Goal: Participate in discussion: Engage in conversation with other users on a specific topic

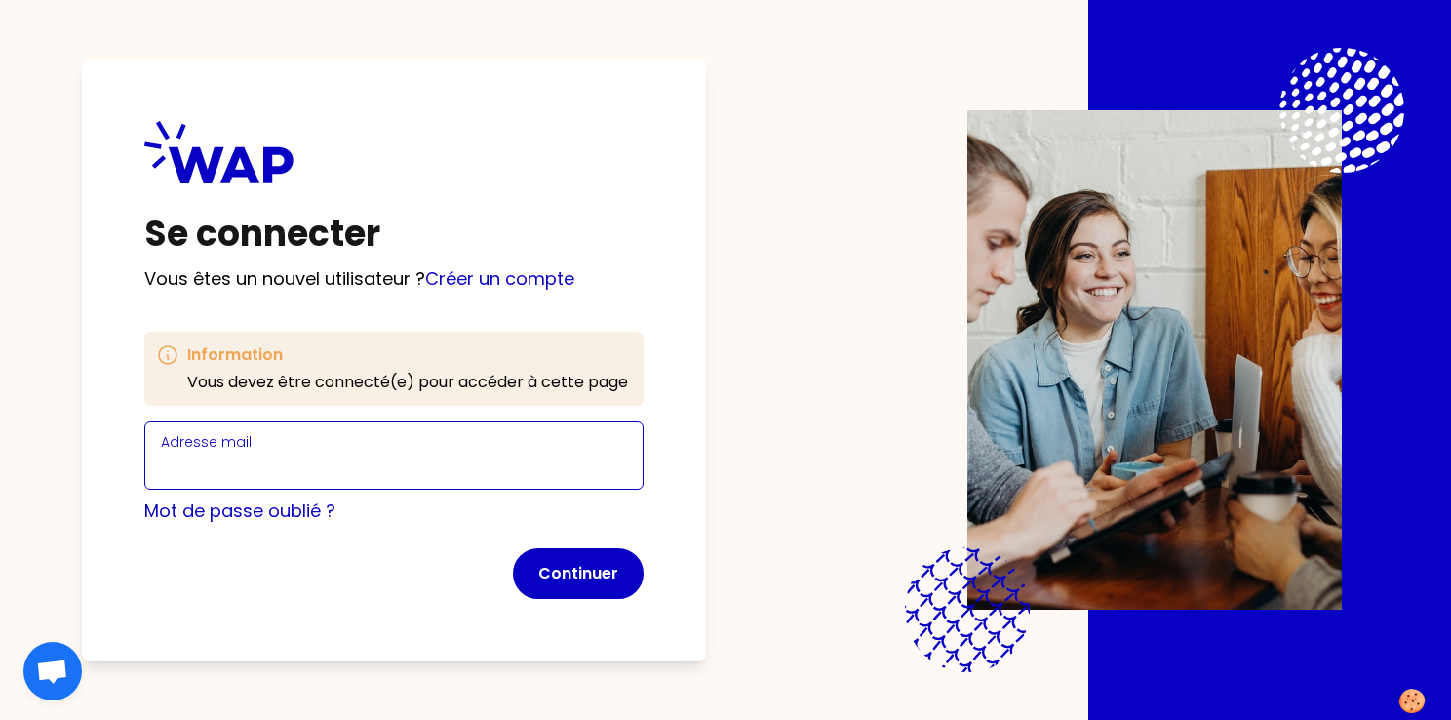
click at [285, 477] on input "Adresse mail" at bounding box center [394, 466] width 466 height 27
type input "[EMAIL_ADDRESS][PERSON_NAME][DOMAIN_NAME]"
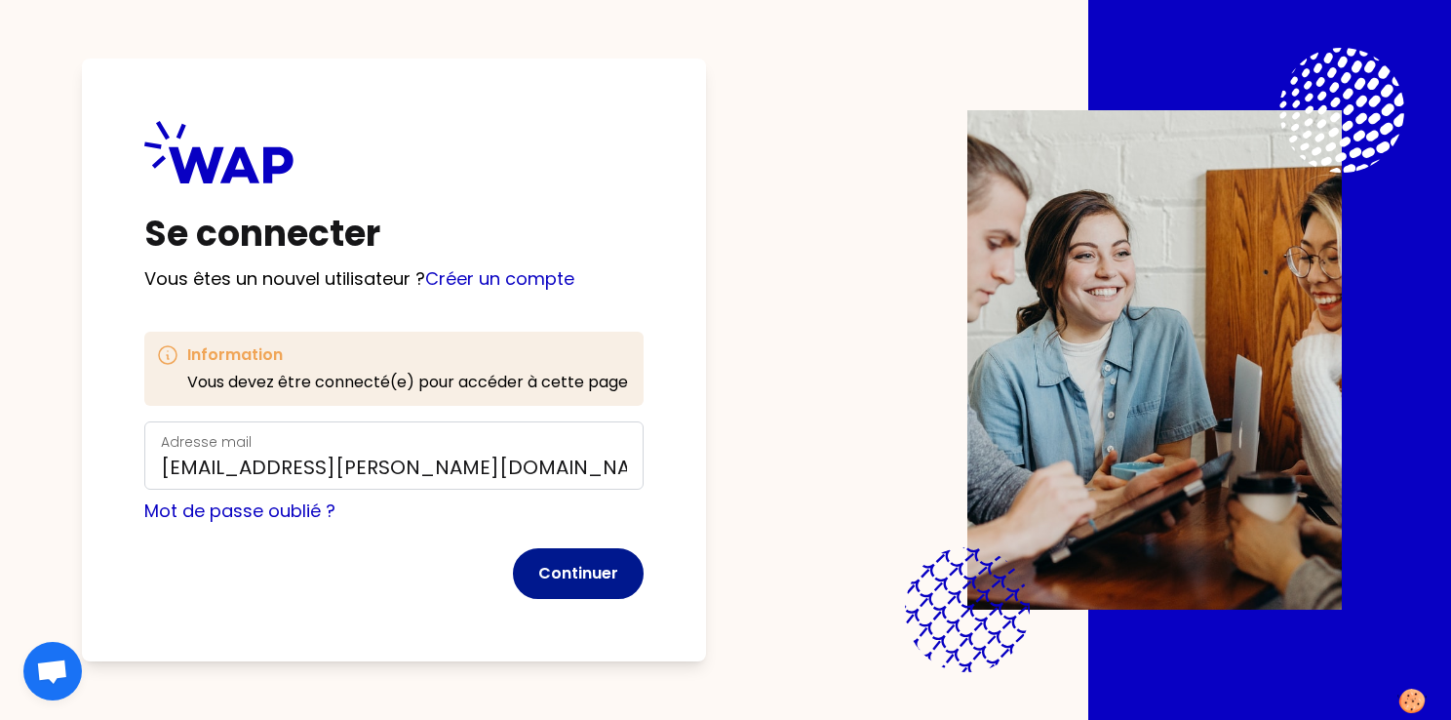
click at [566, 560] on button "Continuer" at bounding box center [578, 573] width 131 height 51
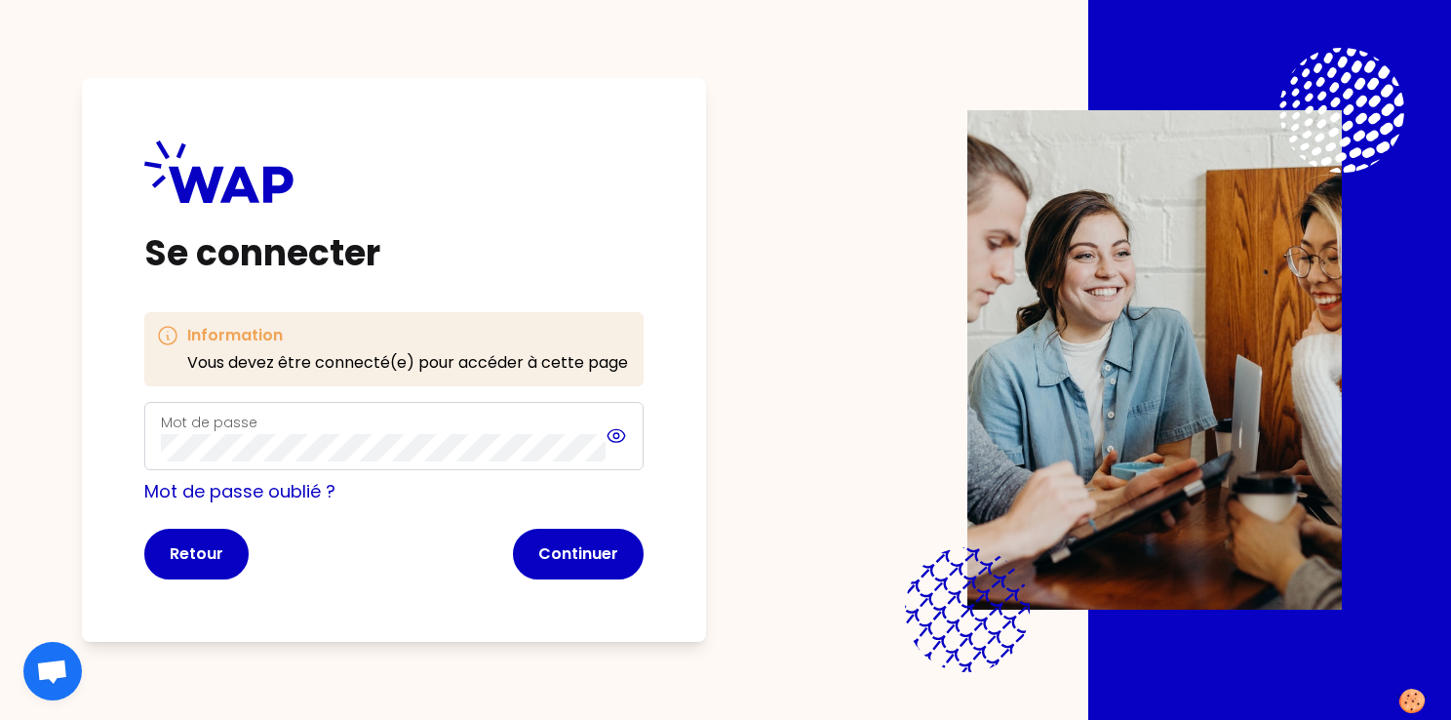
click at [616, 437] on icon at bounding box center [616, 435] width 22 height 23
click at [588, 548] on button "Continuer" at bounding box center [578, 553] width 131 height 51
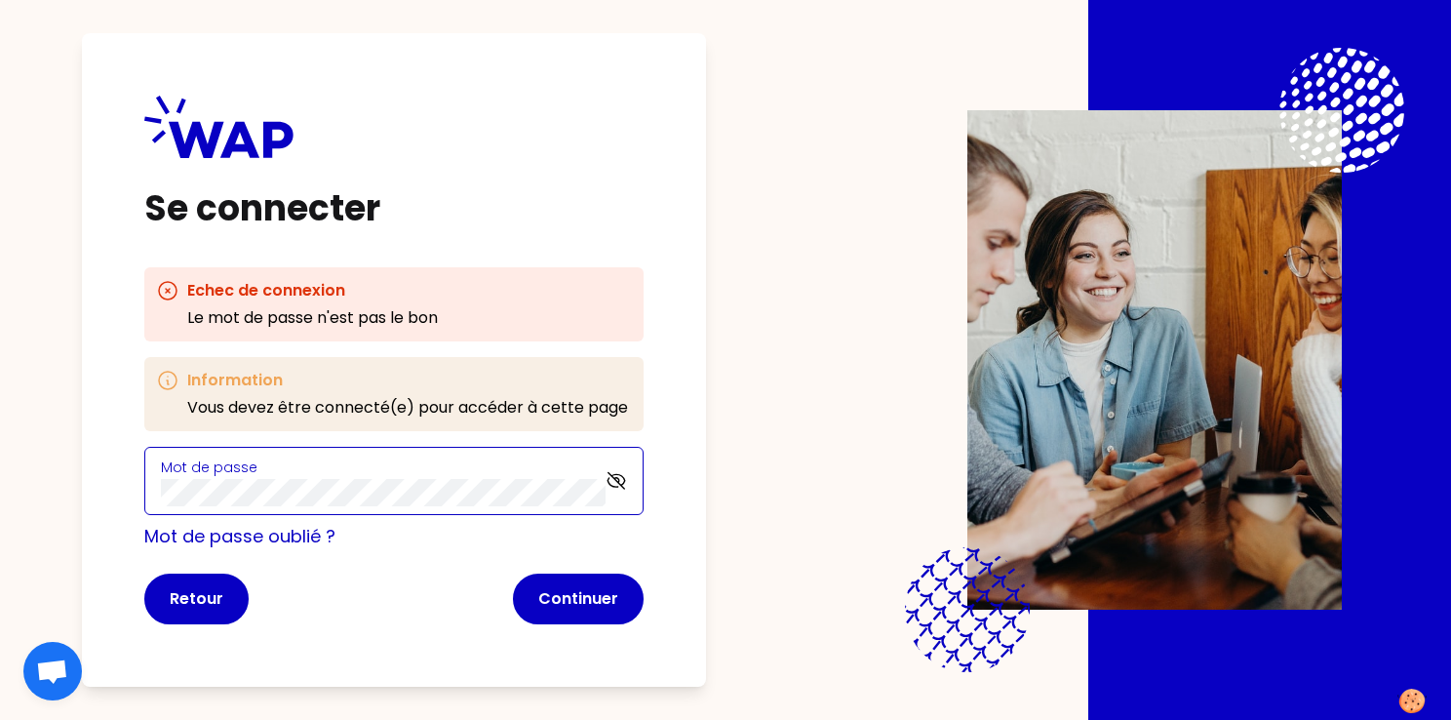
click at [40, 476] on div "Se connecter Echec de connexion Le mot de passe n'est pas le bon Information Vo…" at bounding box center [725, 360] width 1451 height 720
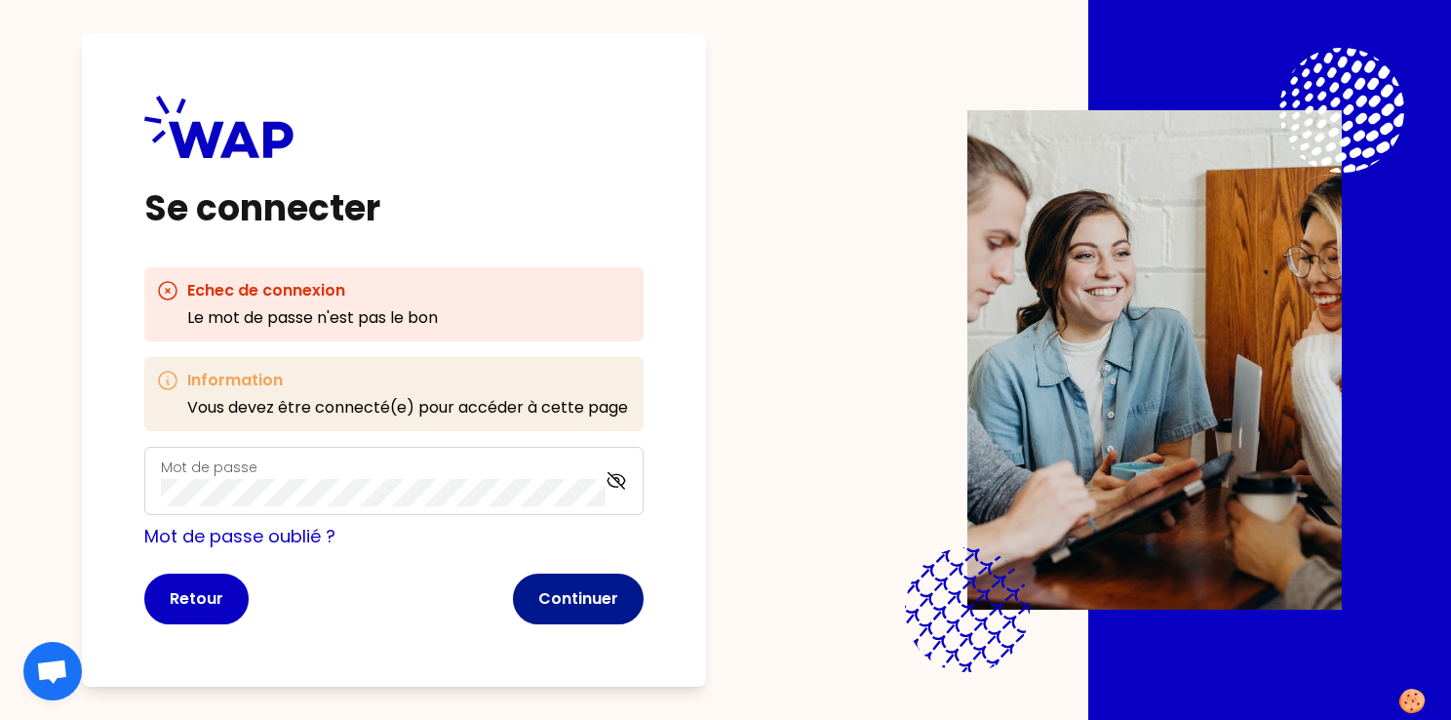
click at [610, 595] on button "Continuer" at bounding box center [578, 598] width 131 height 51
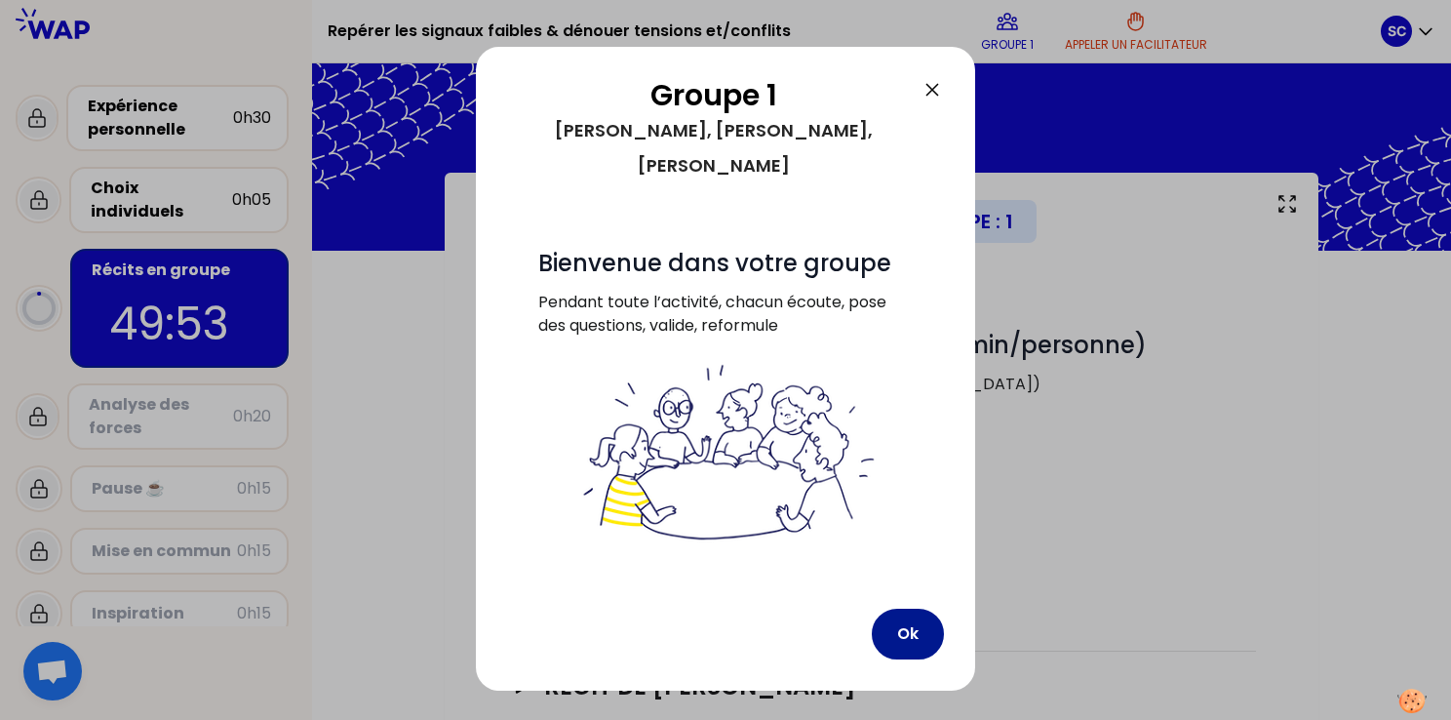
click at [886, 608] on button "Ok" at bounding box center [908, 633] width 72 height 51
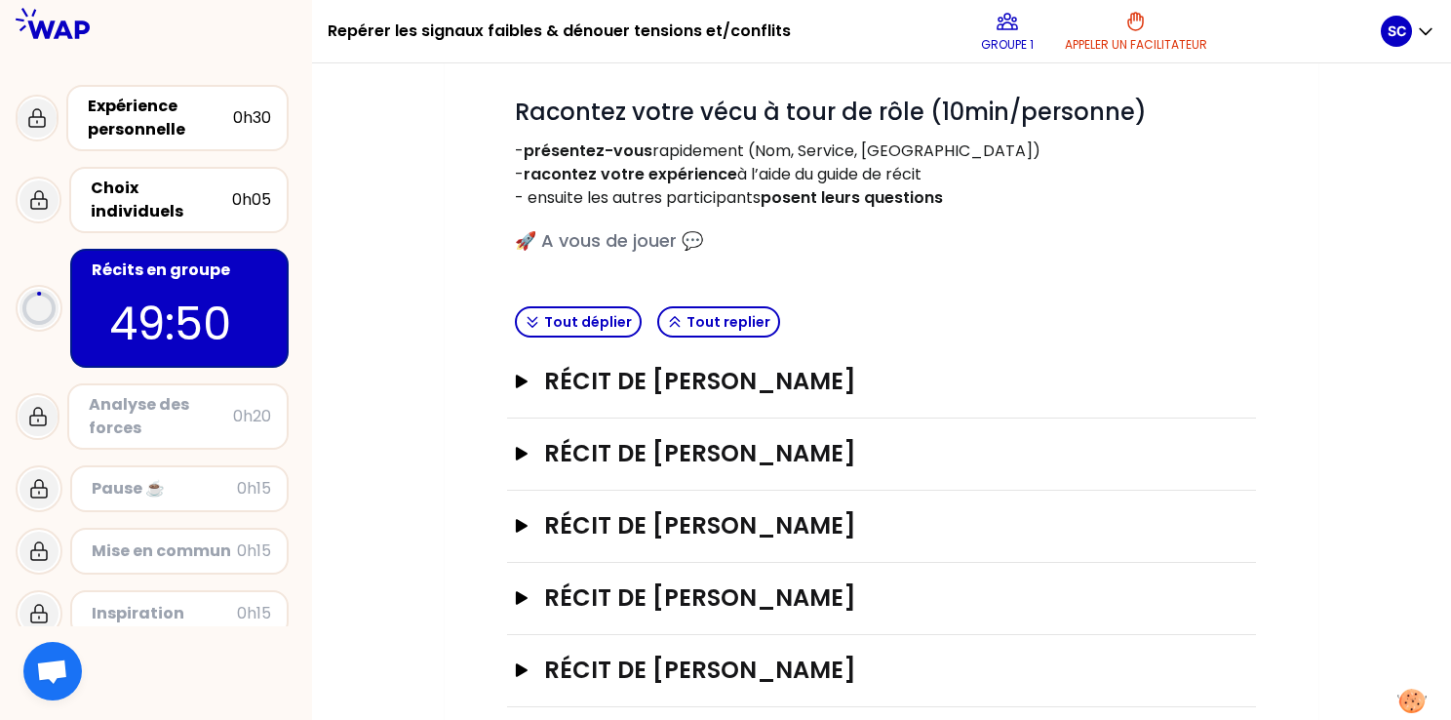
scroll to position [255, 0]
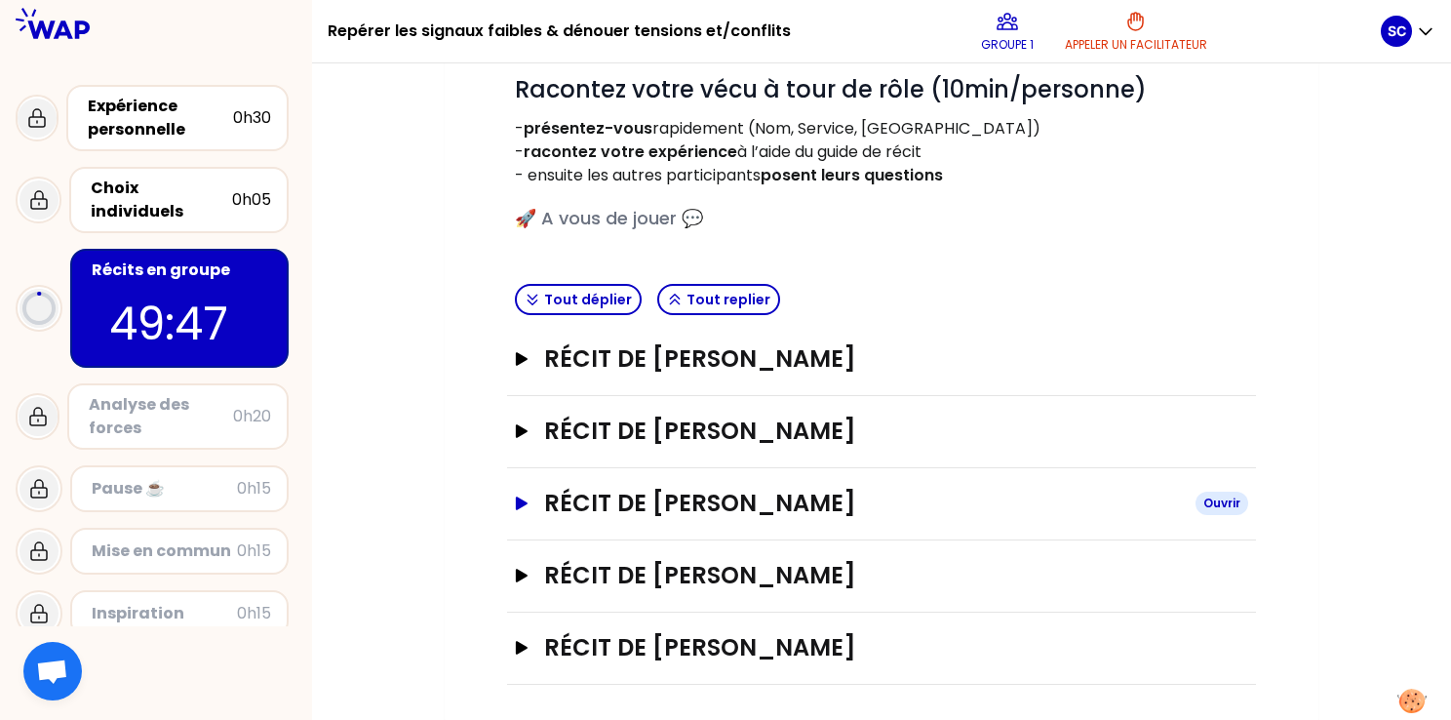
click at [761, 501] on h3 "Récit de [PERSON_NAME]" at bounding box center [862, 502] width 636 height 31
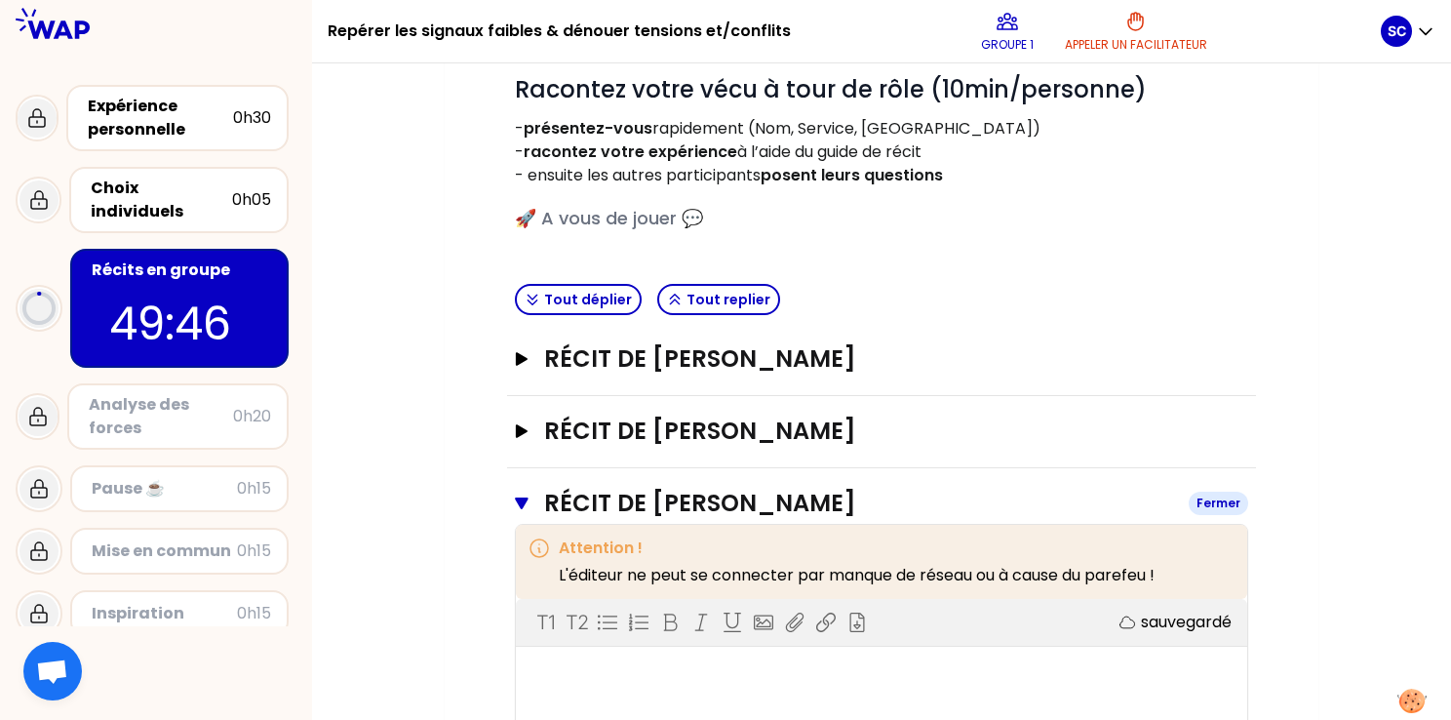
click at [761, 501] on h3 "Récit de [PERSON_NAME]" at bounding box center [858, 502] width 629 height 31
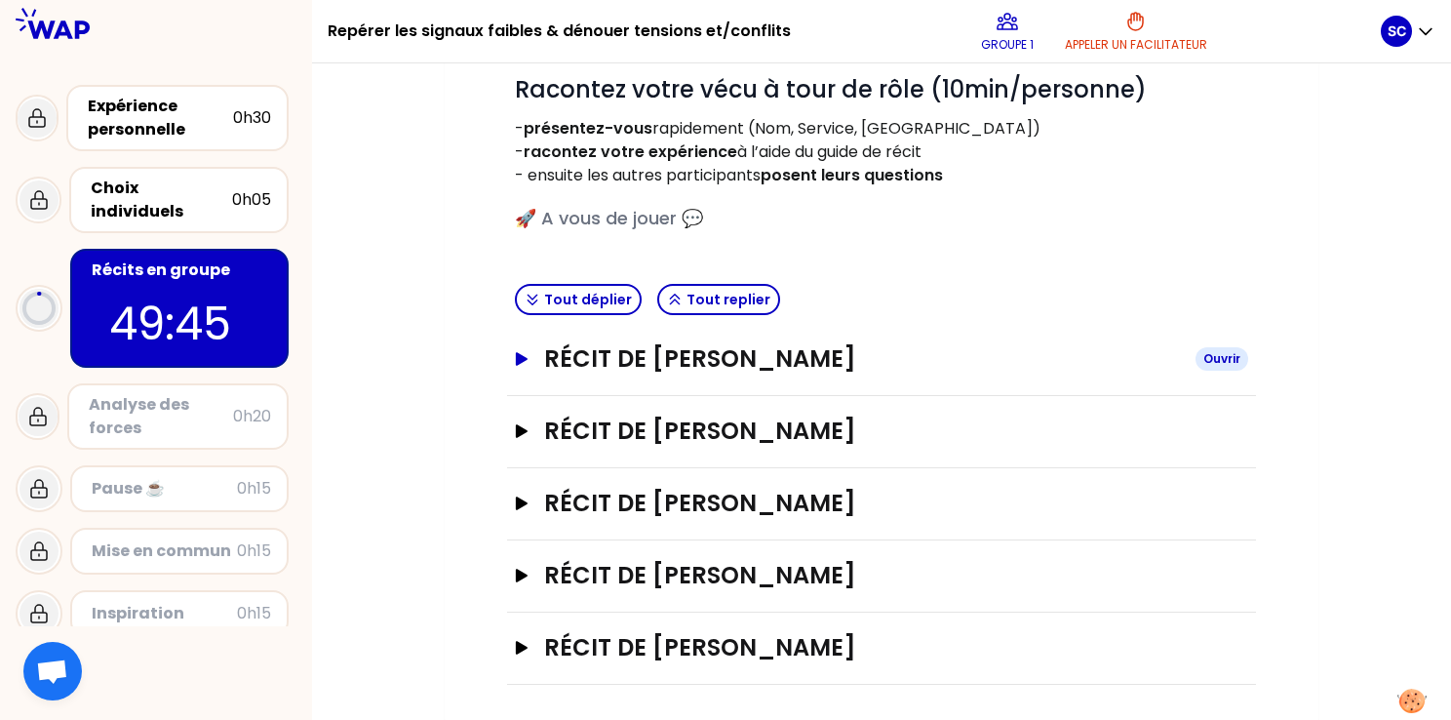
click at [807, 372] on h3 "Récit de [PERSON_NAME]" at bounding box center [862, 358] width 636 height 31
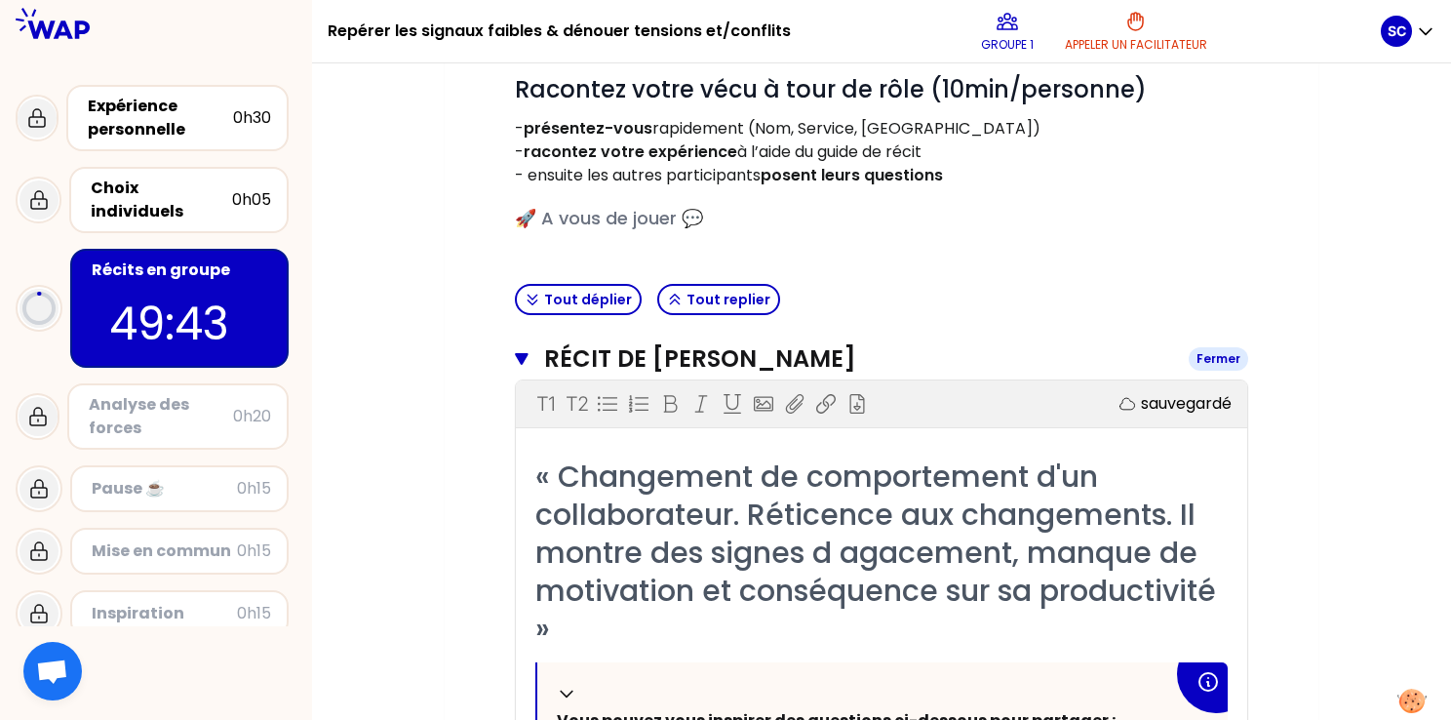
click at [807, 372] on h3 "Récit de [PERSON_NAME]" at bounding box center [858, 358] width 629 height 31
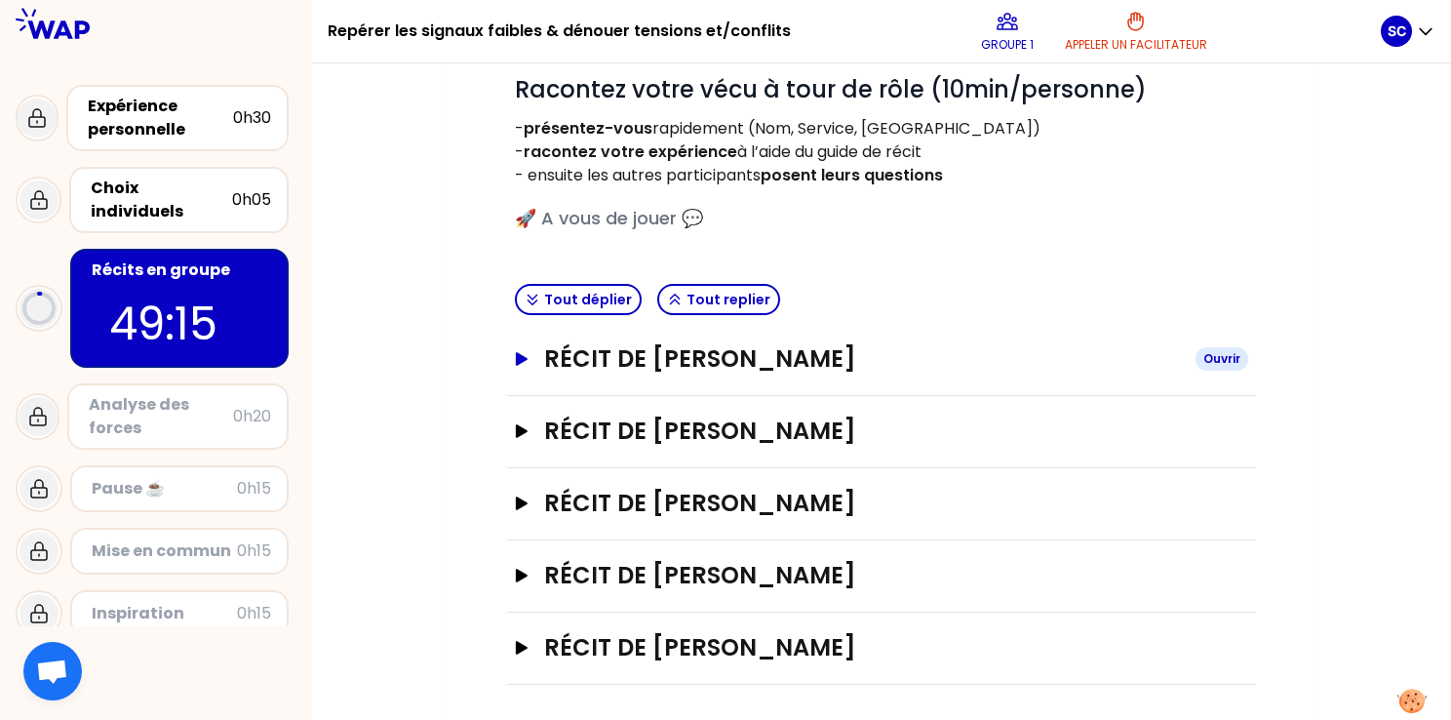
click at [815, 361] on h3 "Récit de [PERSON_NAME]" at bounding box center [862, 358] width 636 height 31
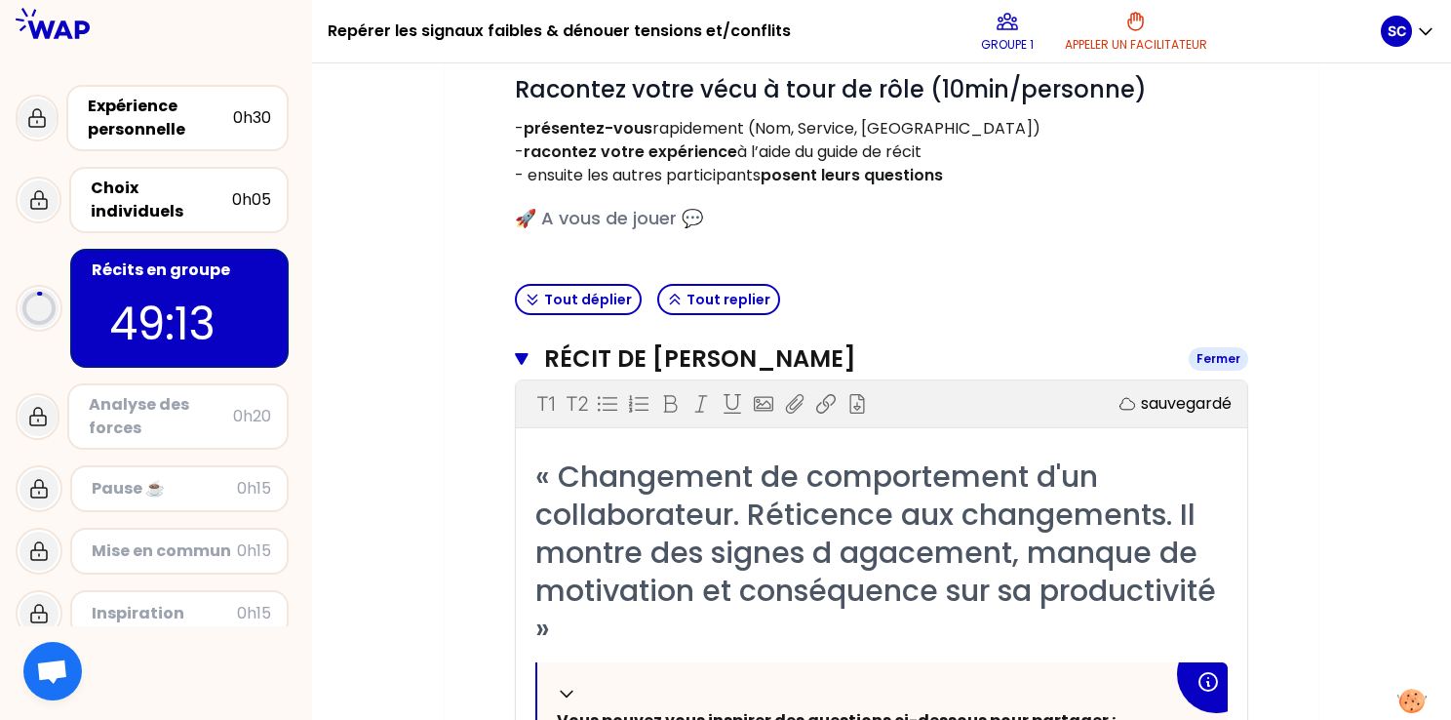
click at [815, 361] on h3 "Récit de [PERSON_NAME]" at bounding box center [858, 358] width 629 height 31
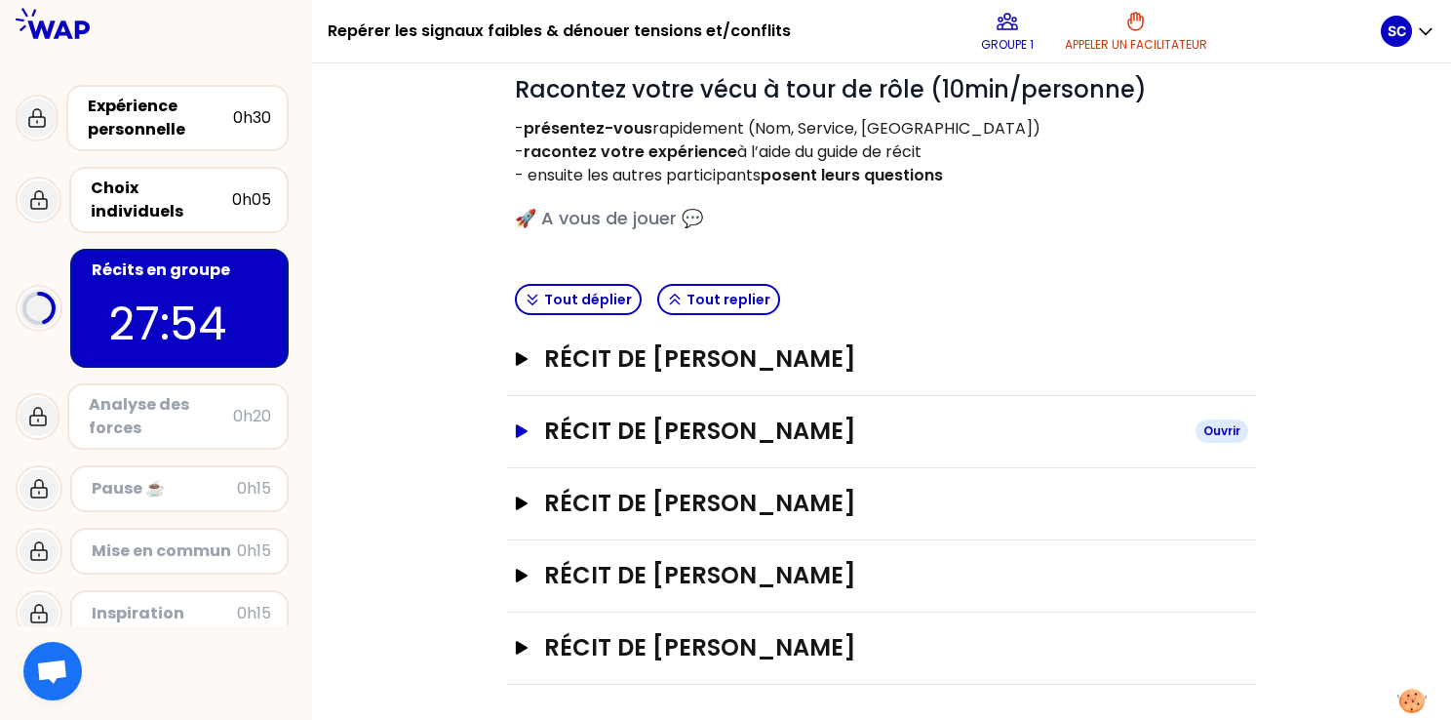
click at [680, 424] on h3 "Récit de [PERSON_NAME]" at bounding box center [862, 430] width 636 height 31
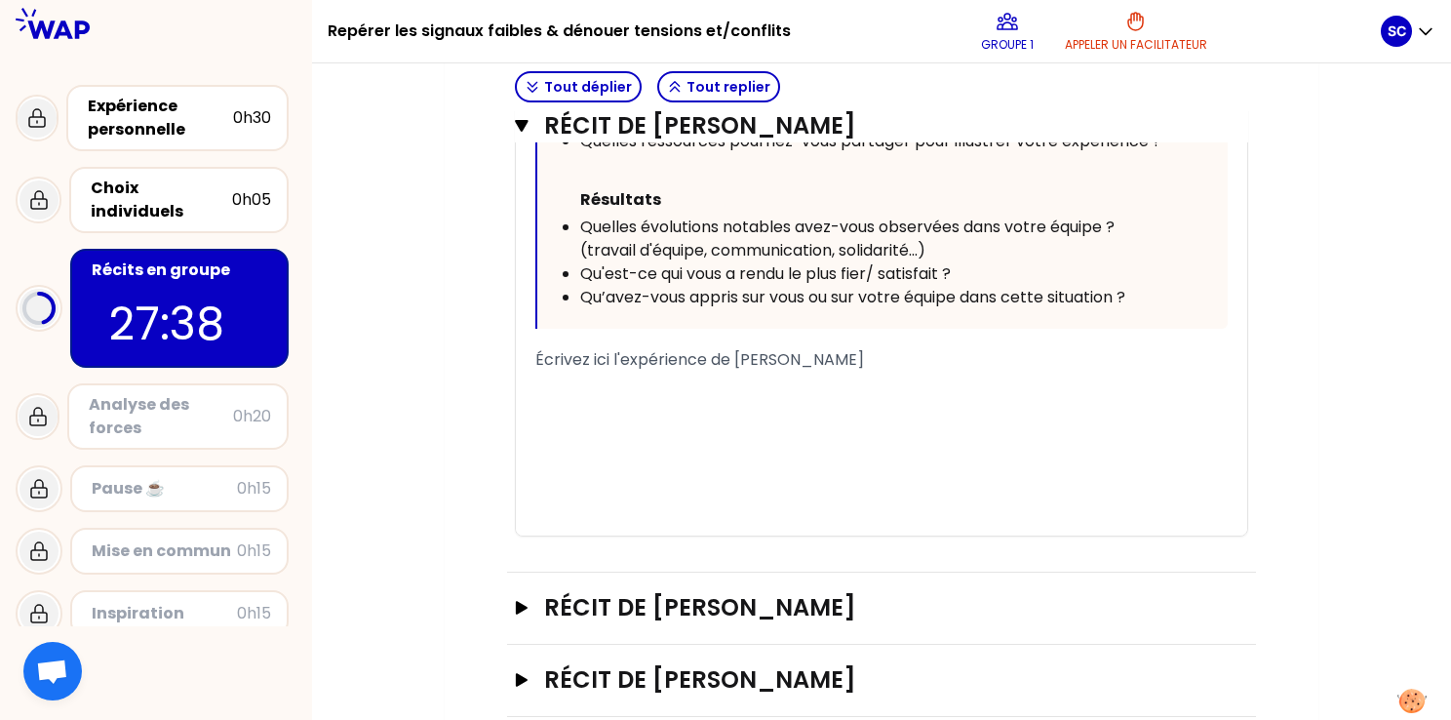
scroll to position [1328, 0]
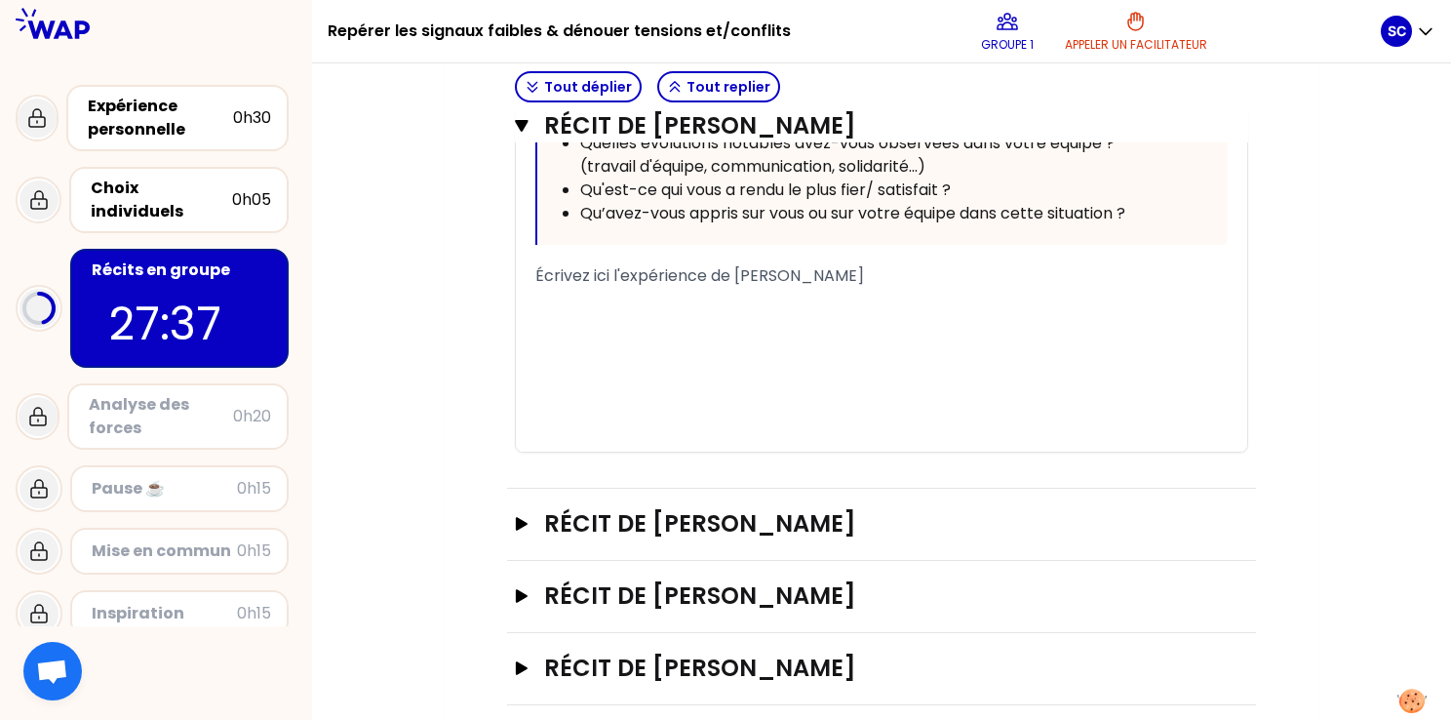
click at [625, 311] on div "﻿" at bounding box center [881, 322] width 692 height 23
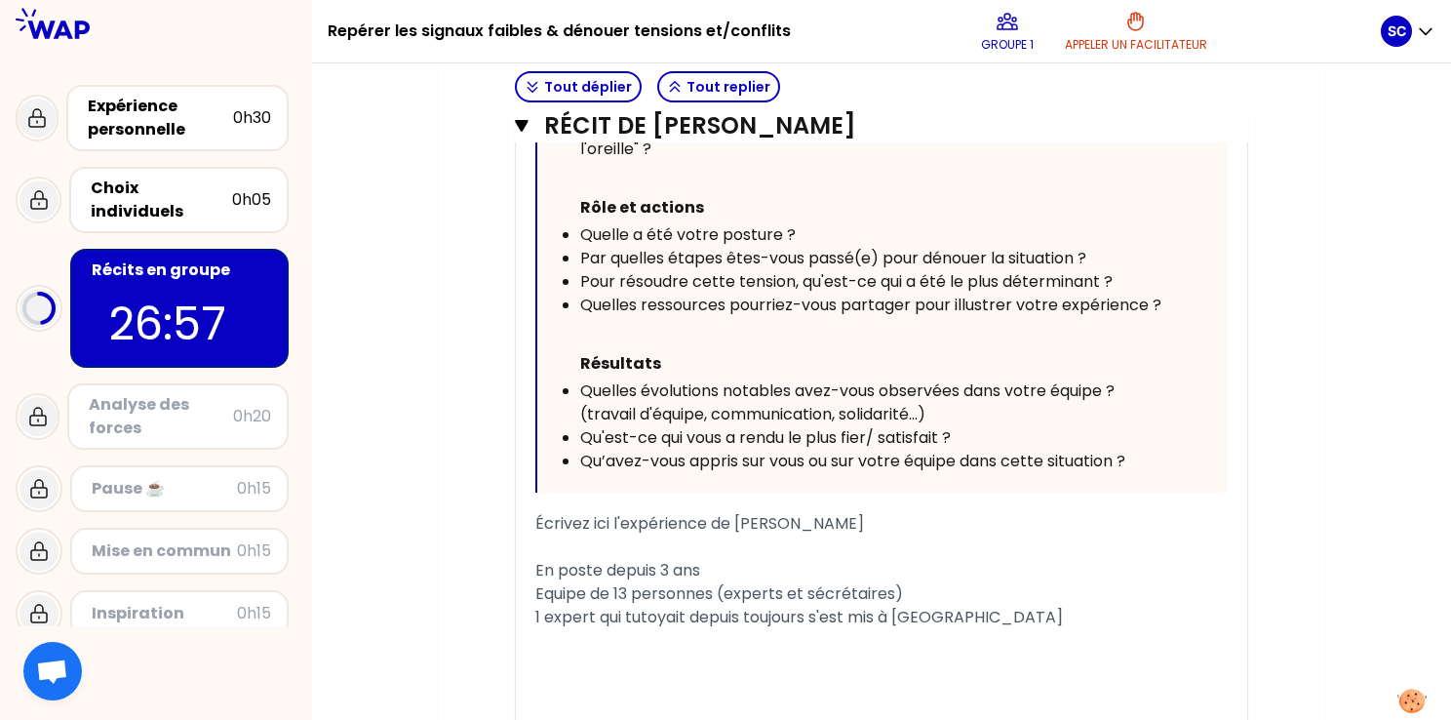
scroll to position [1441, 0]
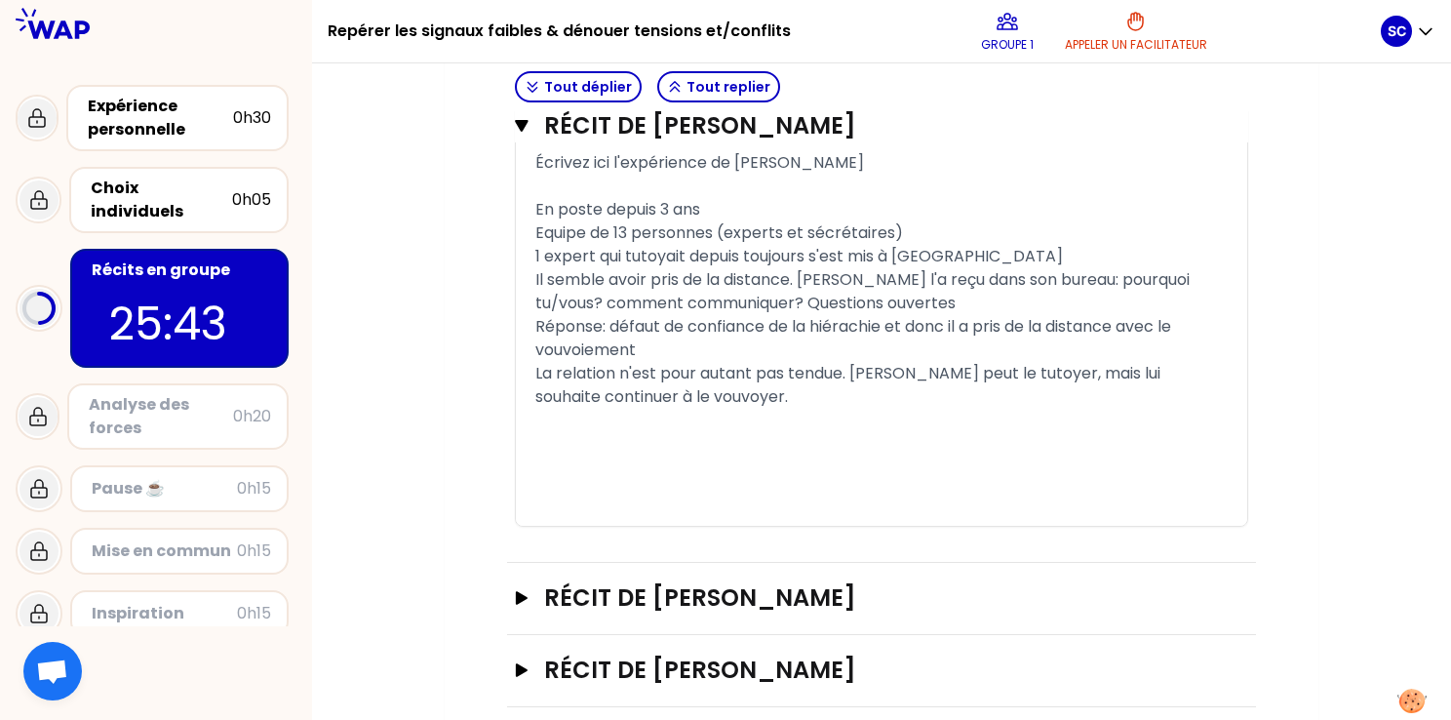
click at [878, 229] on span "En poste depuis 3 ans Equipe de 13 personnes (experts et sécrétaires)" at bounding box center [719, 221] width 368 height 46
click at [810, 215] on div "En poste depuis 3 ans Equipe de 13 personnes (experts et sécrétaires)" at bounding box center [881, 221] width 692 height 47
click at [753, 432] on div "﻿" at bounding box center [881, 420] width 692 height 23
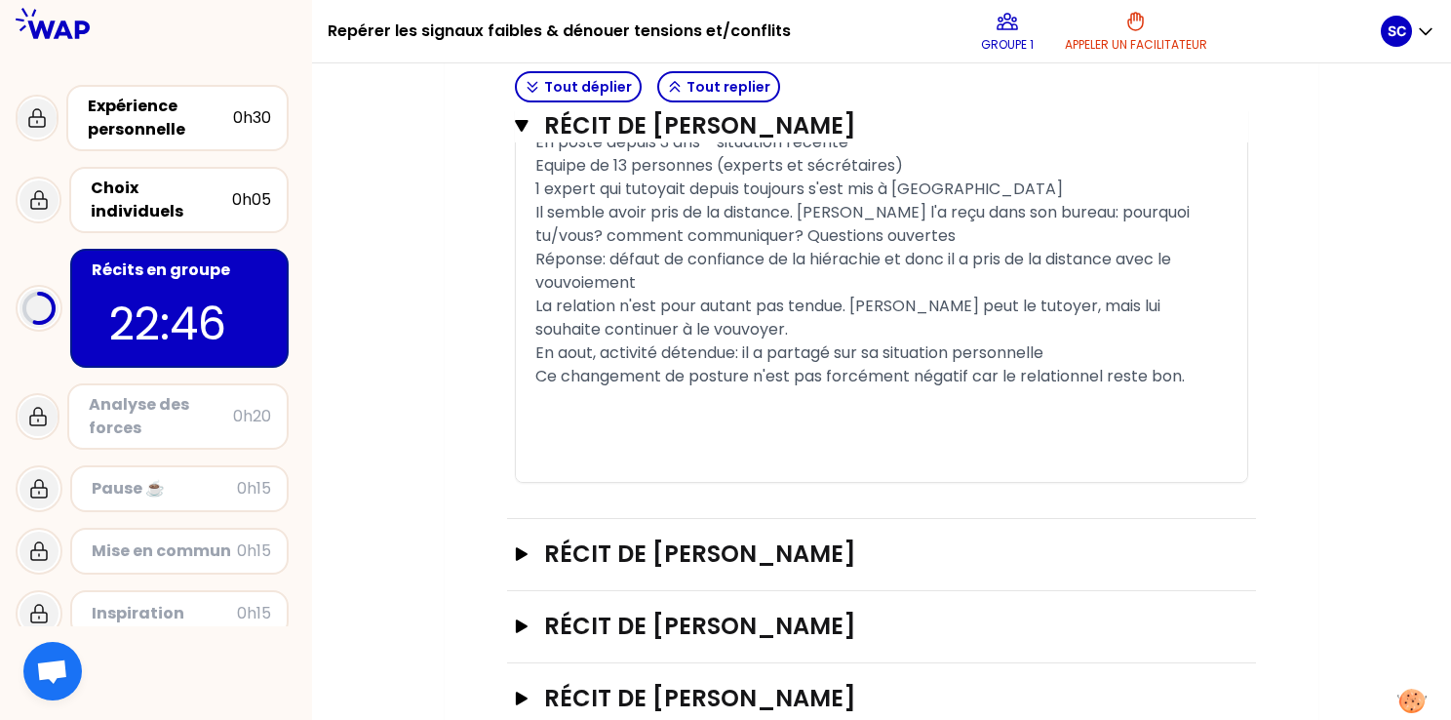
scroll to position [1538, 0]
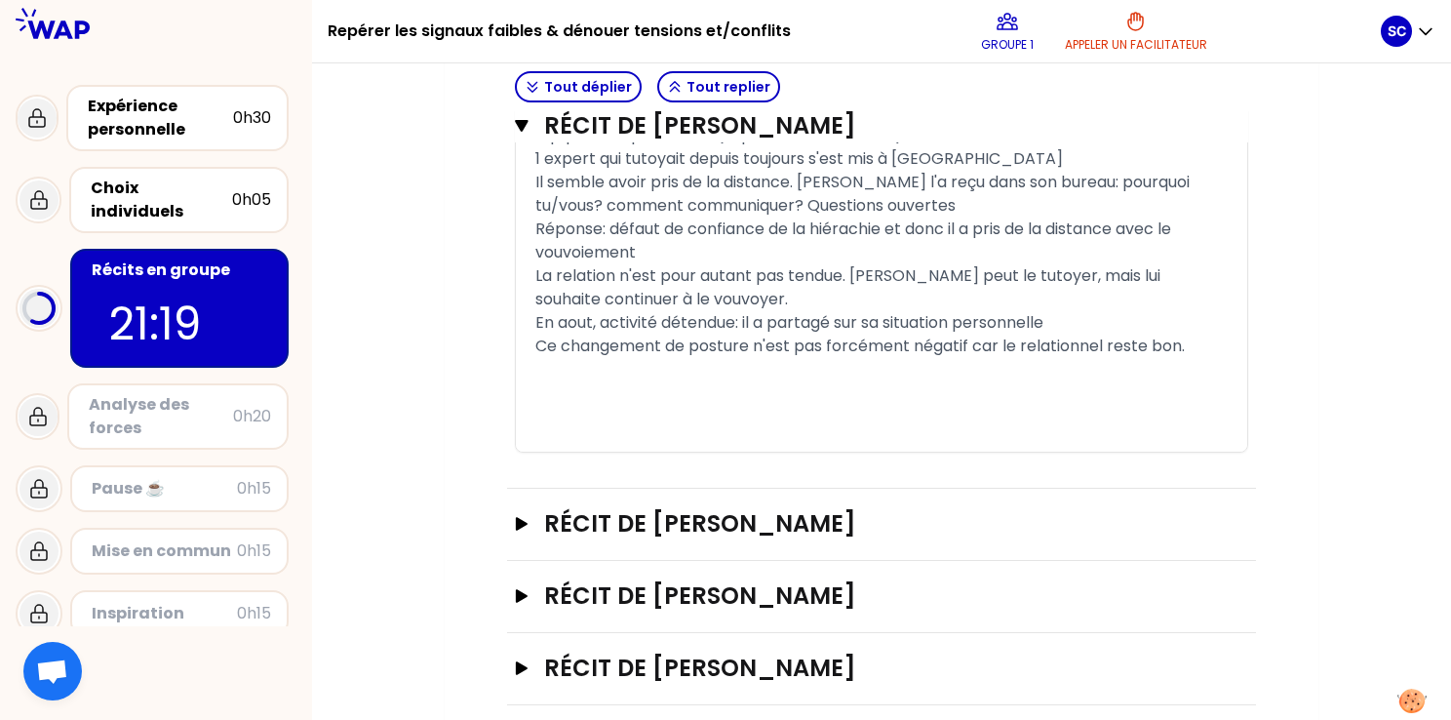
click at [1192, 381] on div "﻿" at bounding box center [881, 369] width 692 height 23
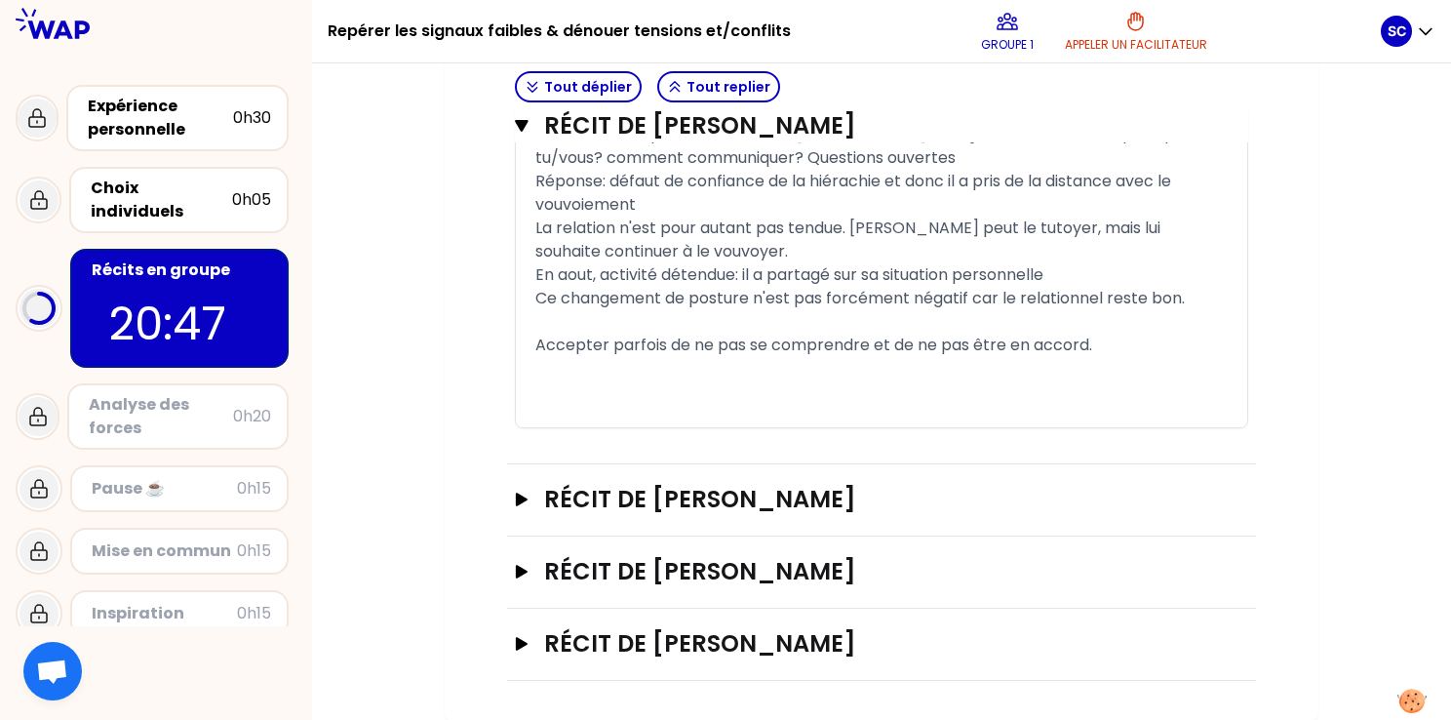
scroll to position [1698, 0]
click at [1119, 333] on div "Accepter parfois de ne pas se comprendre et de ne pas être en accord." at bounding box center [881, 344] width 692 height 23
click at [1128, 333] on div "Accepter parfois de ne pas se comprendre et de ne pas être en accord." at bounding box center [881, 344] width 692 height 23
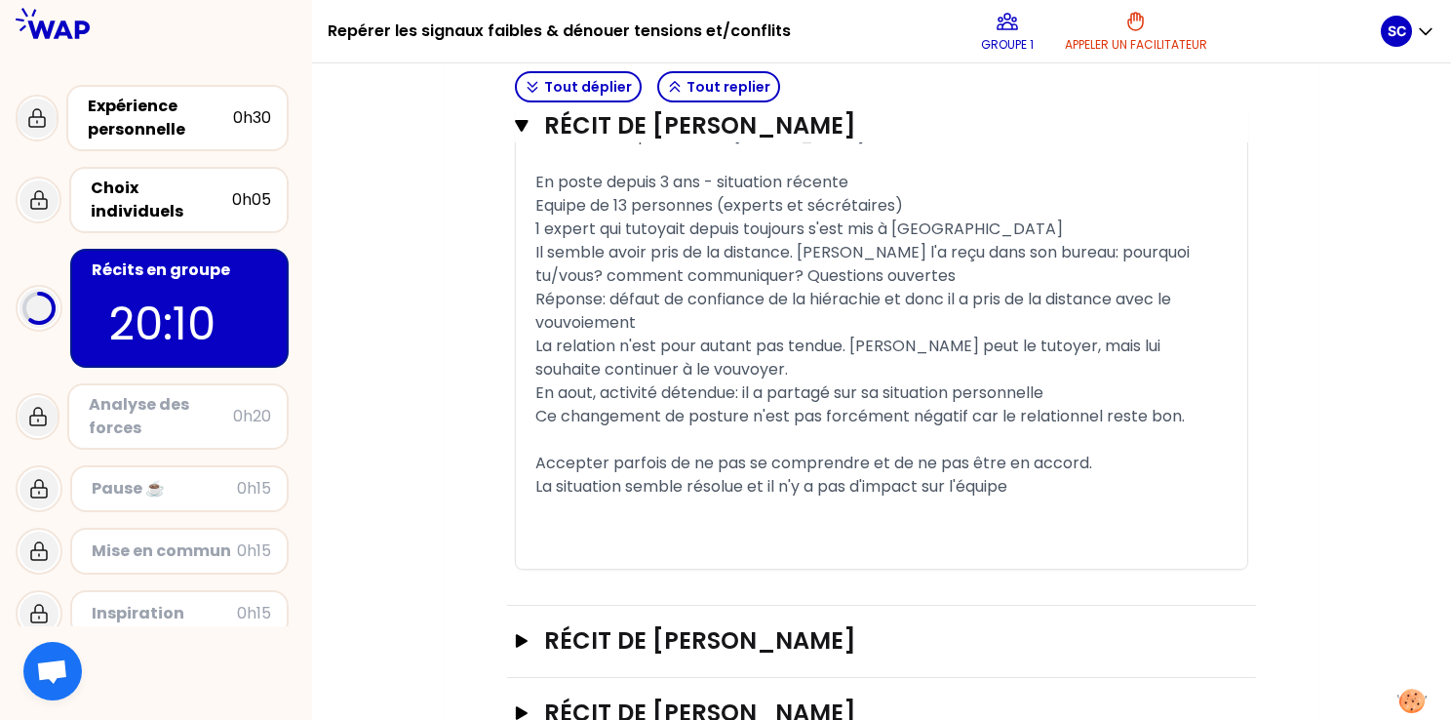
scroll to position [1579, 0]
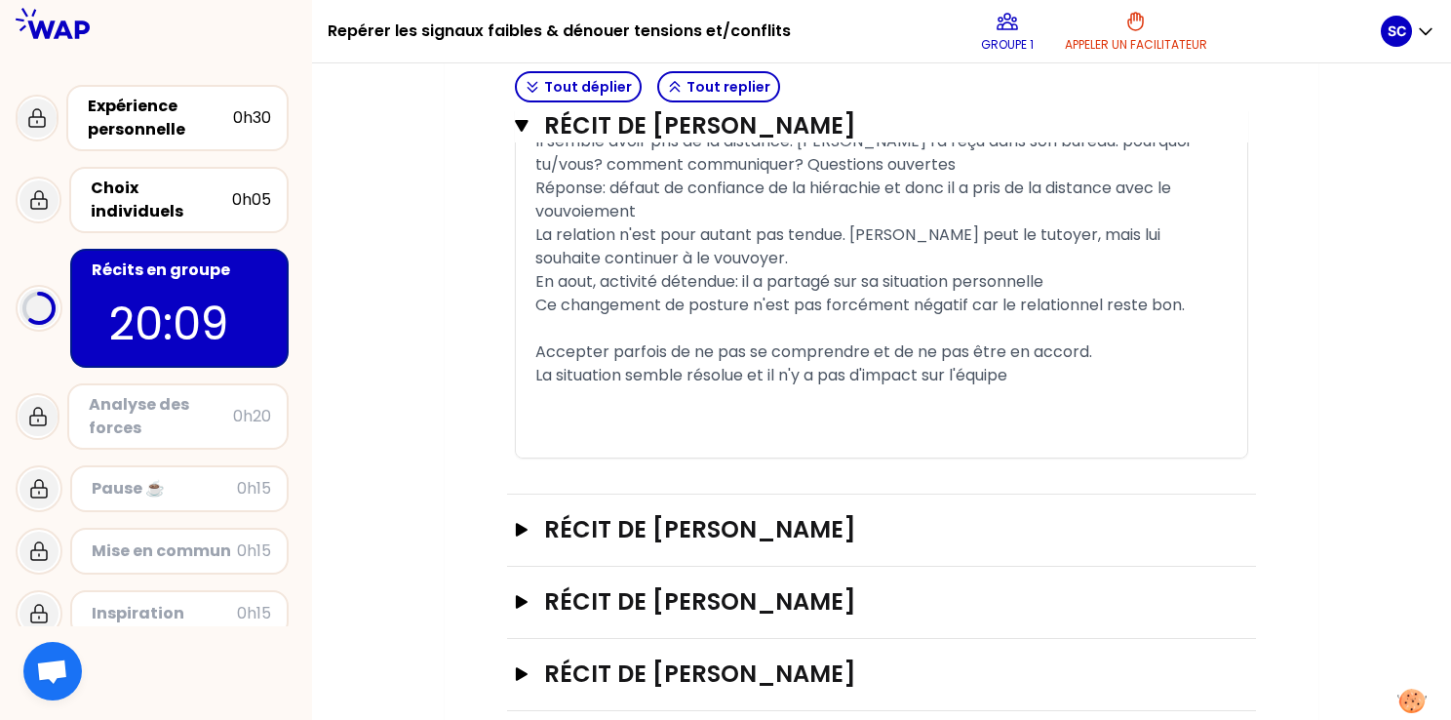
click at [1086, 293] on div "En aout, activité détendue: il a partagé sur sa situation personnelle" at bounding box center [881, 281] width 692 height 23
click at [1167, 340] on div "﻿" at bounding box center [881, 328] width 692 height 23
click at [1121, 293] on div "En aout, activité détendue: il a partagé sur sa situation personnelle" at bounding box center [881, 281] width 692 height 23
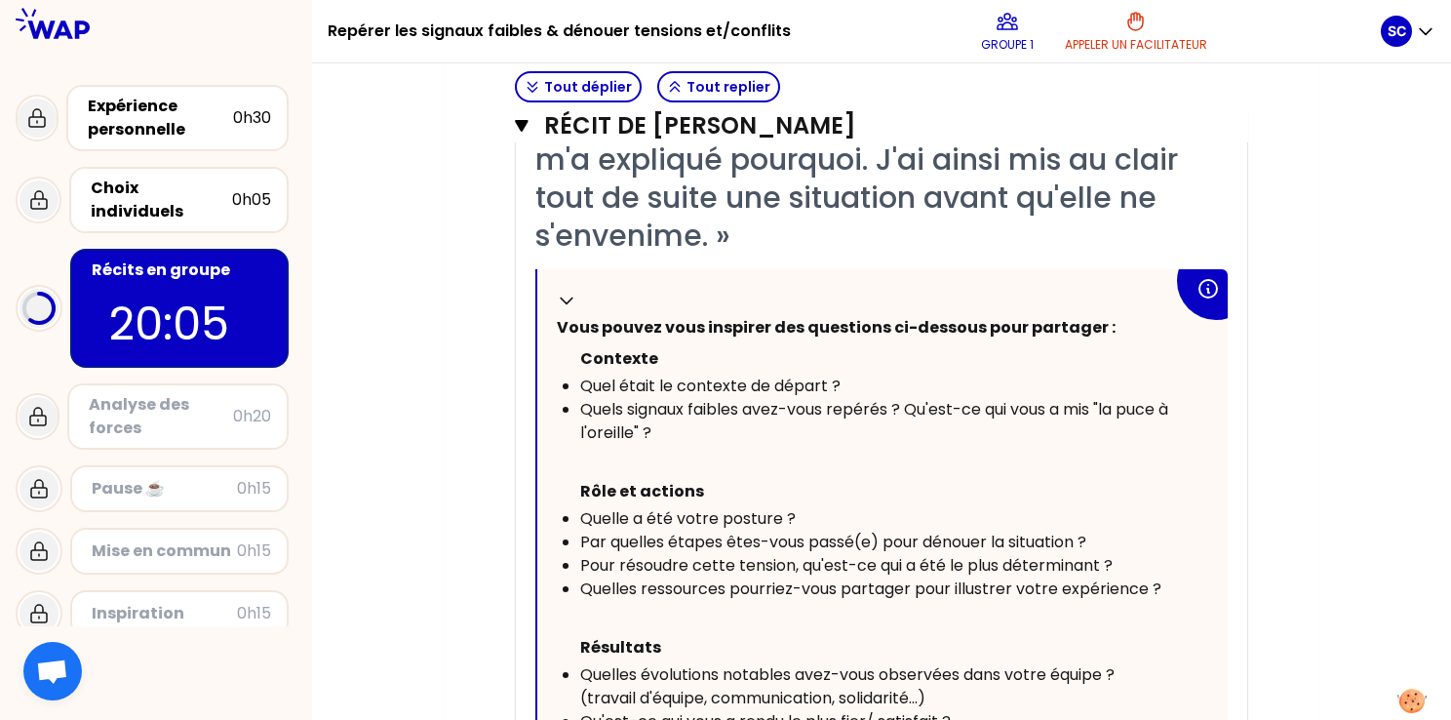
scroll to position [1560, 0]
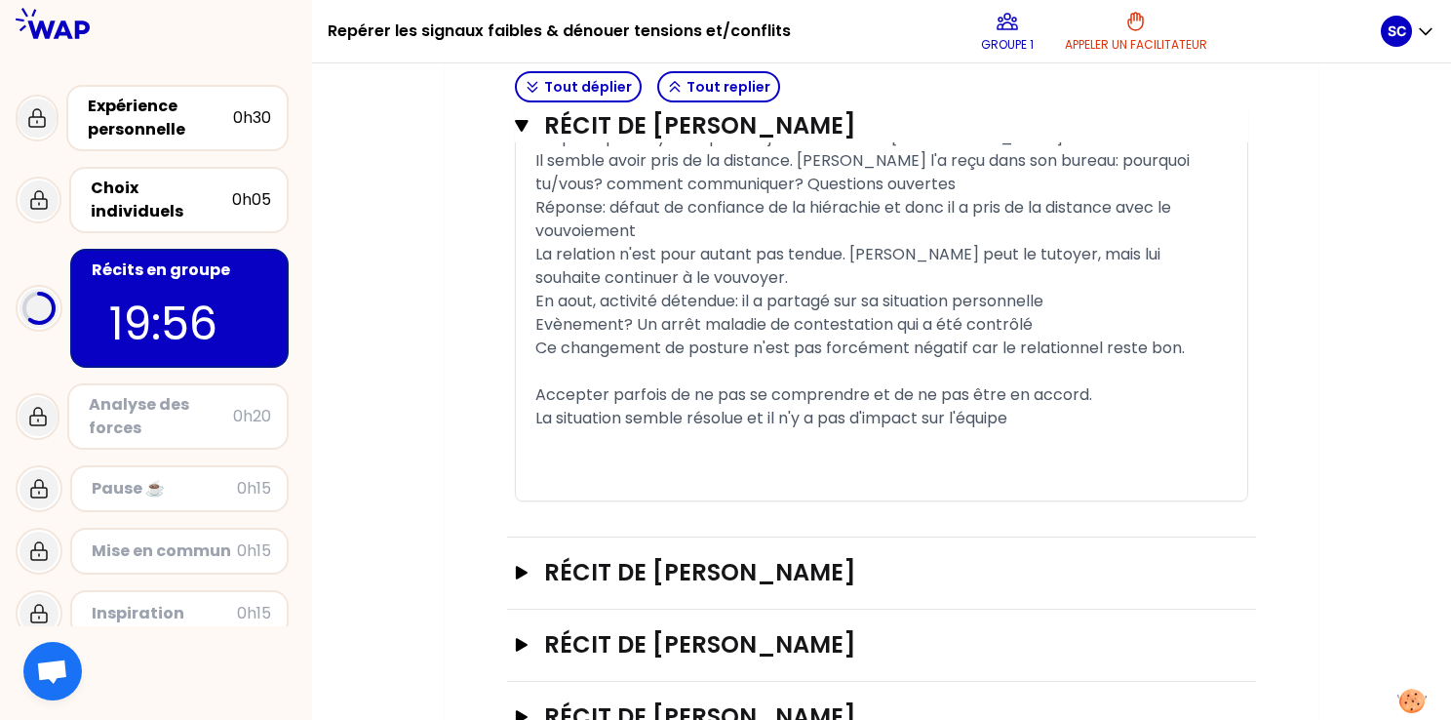
click at [1033, 430] on div "La situation semble résolue et il n'y a pas d'impact sur l'équipe" at bounding box center [881, 418] width 692 height 23
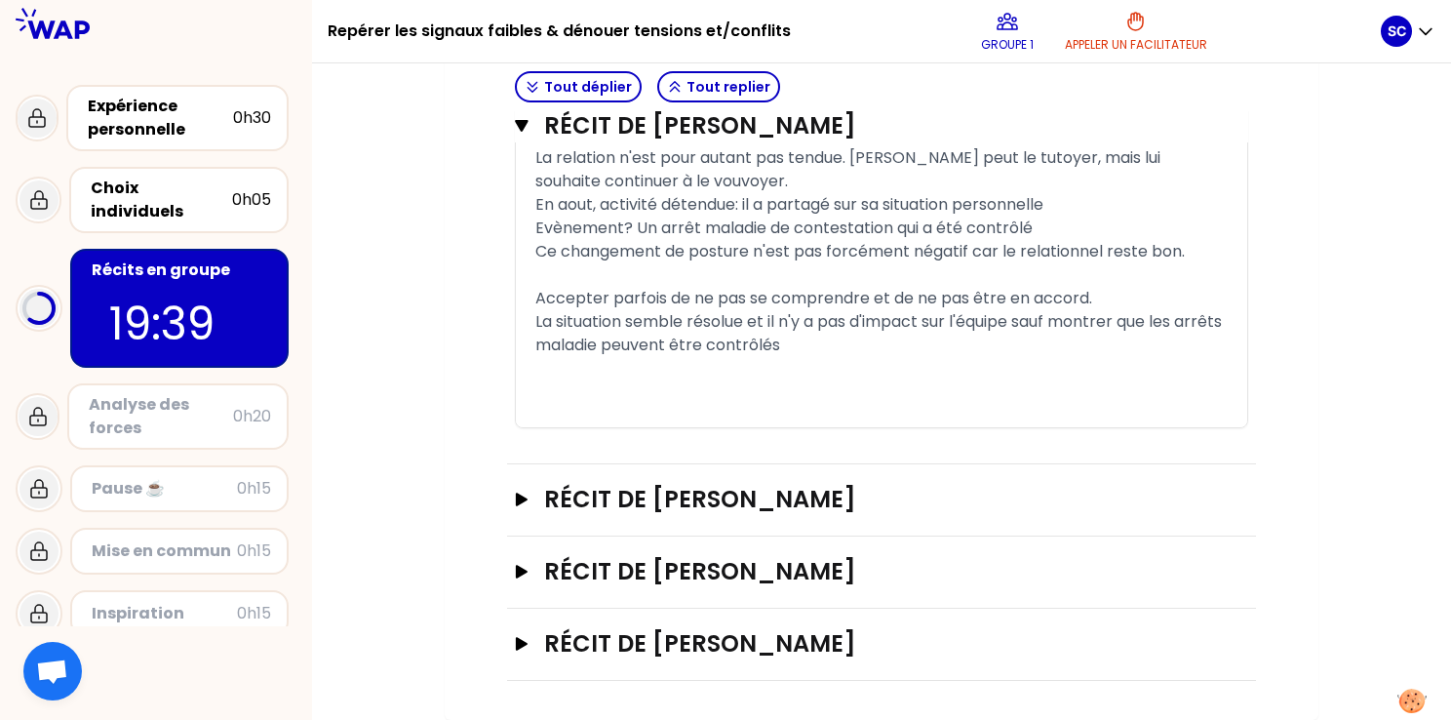
scroll to position [1792, 0]
click at [680, 497] on h3 "Récit de [PERSON_NAME]" at bounding box center [862, 499] width 636 height 31
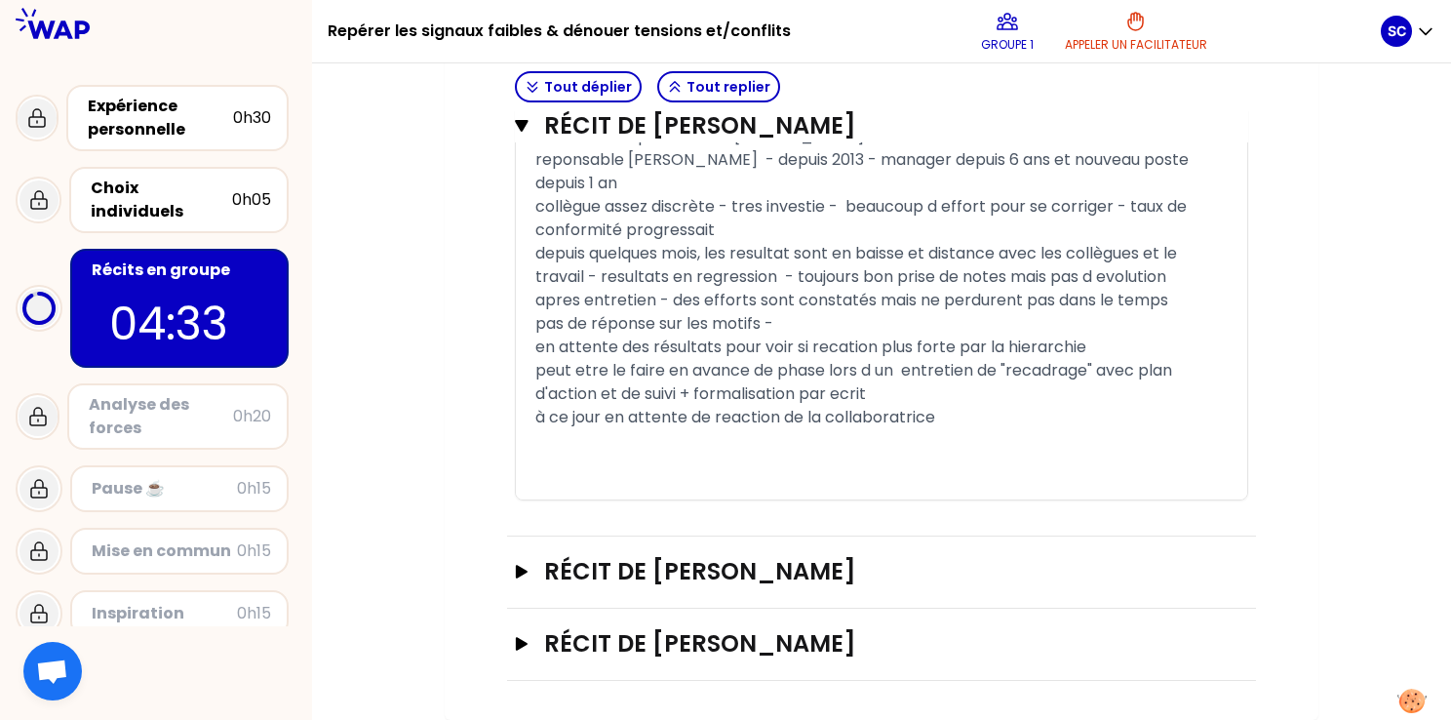
scroll to position [3072, 0]
click at [708, 645] on h3 "Récit de [PERSON_NAME]" at bounding box center [862, 643] width 636 height 31
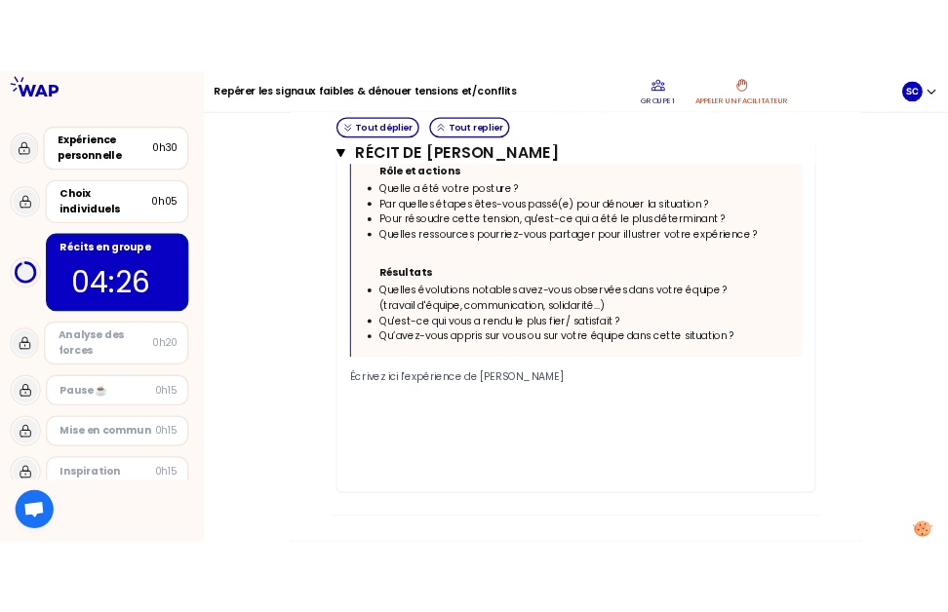
scroll to position [4088, 0]
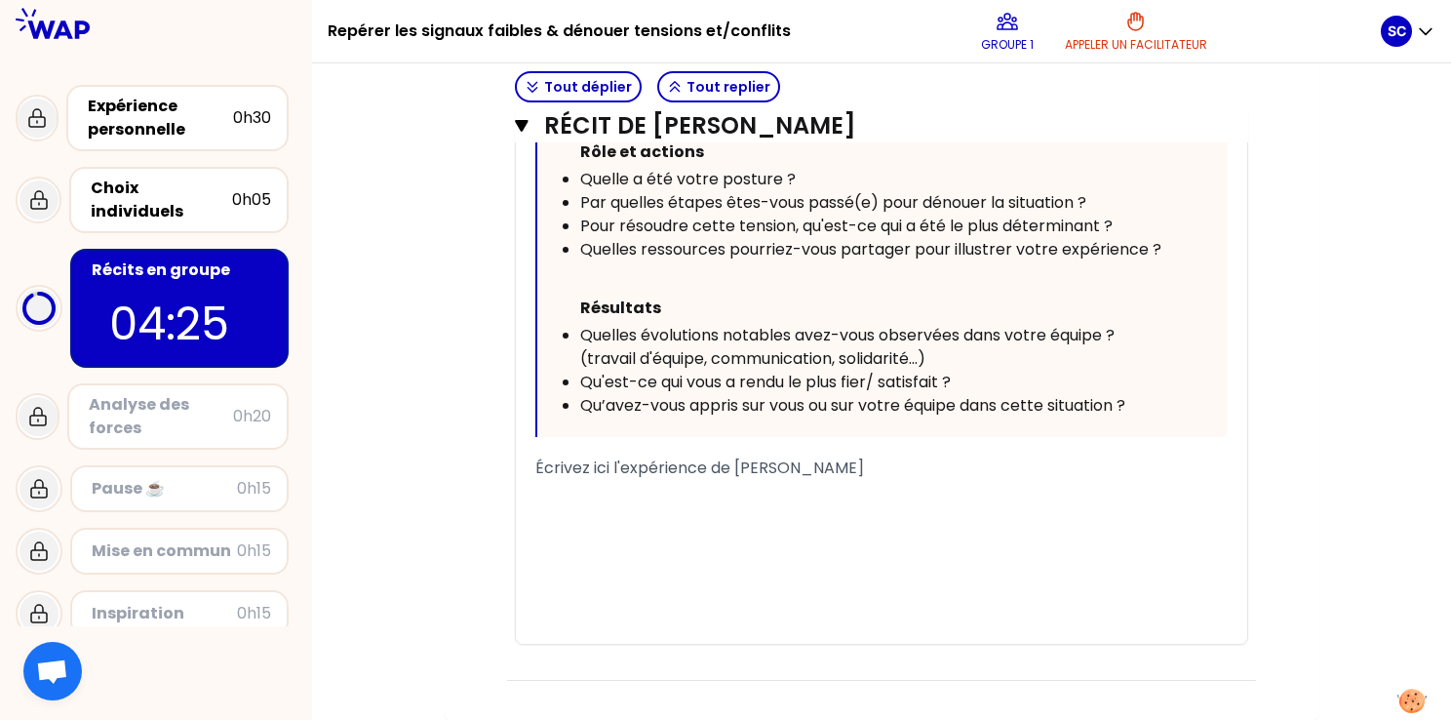
click at [711, 527] on div "﻿" at bounding box center [881, 537] width 692 height 23
click at [722, 533] on div "﻿" at bounding box center [881, 537] width 692 height 23
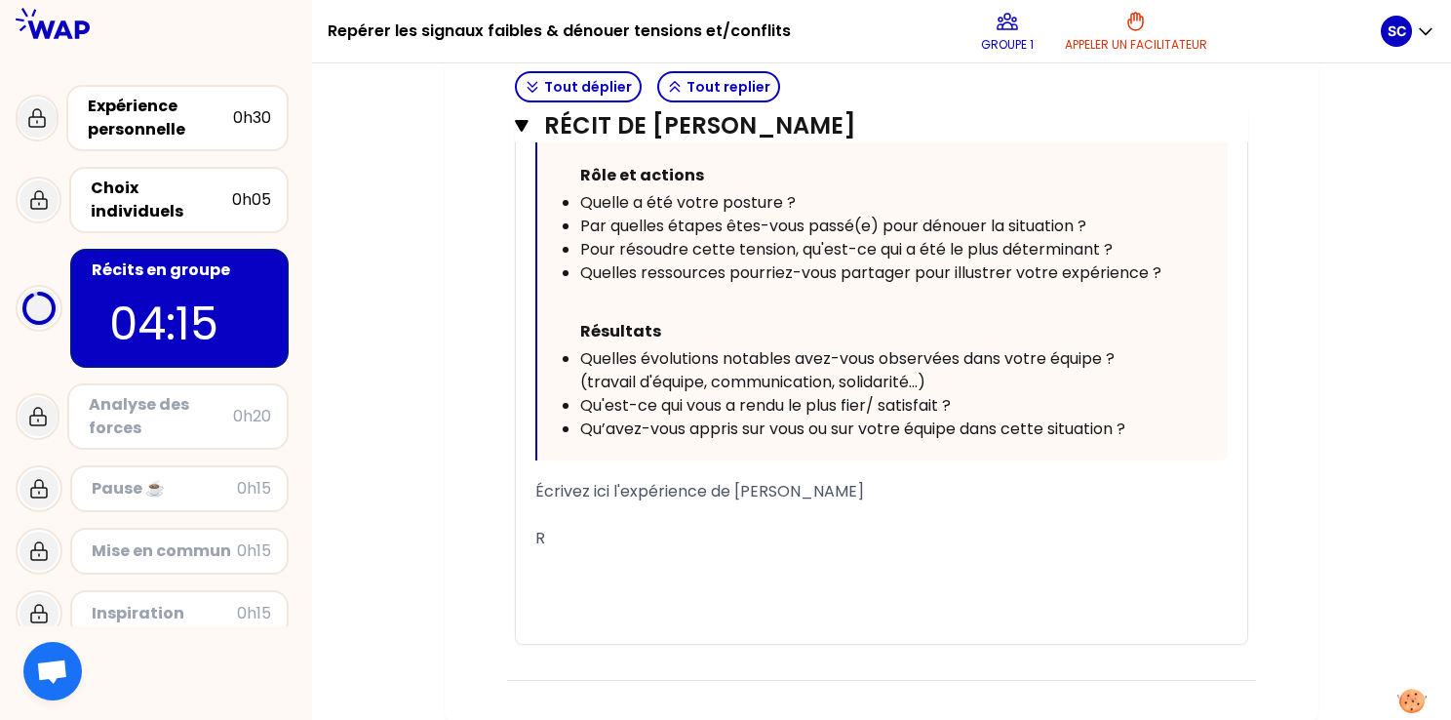
click at [721, 526] on div "R" at bounding box center [881, 537] width 692 height 23
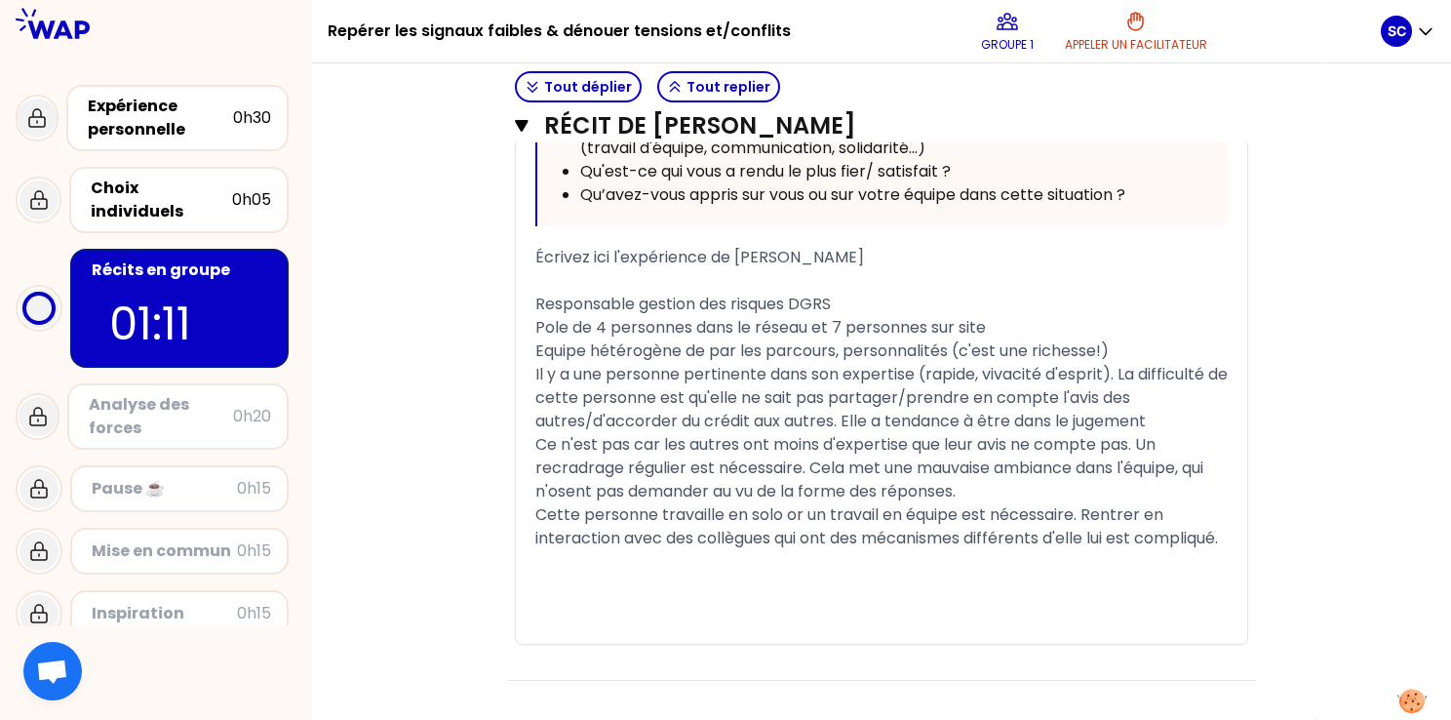
scroll to position [4416, 0]
click at [981, 439] on div "Ce n'est pas car les autres ont moins d'expertise que leur avis ne compte pas. …" at bounding box center [881, 491] width 692 height 117
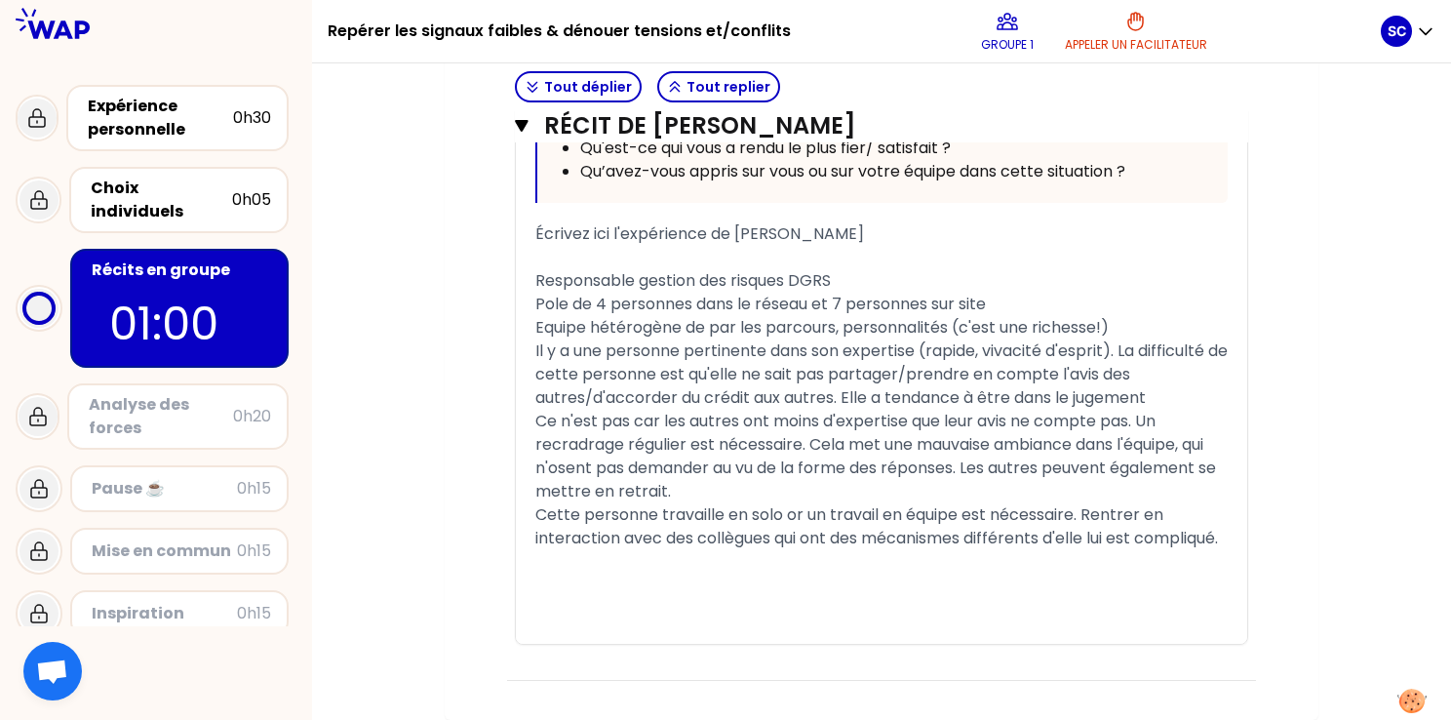
click at [845, 550] on div "Ce n'est pas car les autres ont moins d'expertise que leur avis ne compte pas. …" at bounding box center [881, 479] width 692 height 140
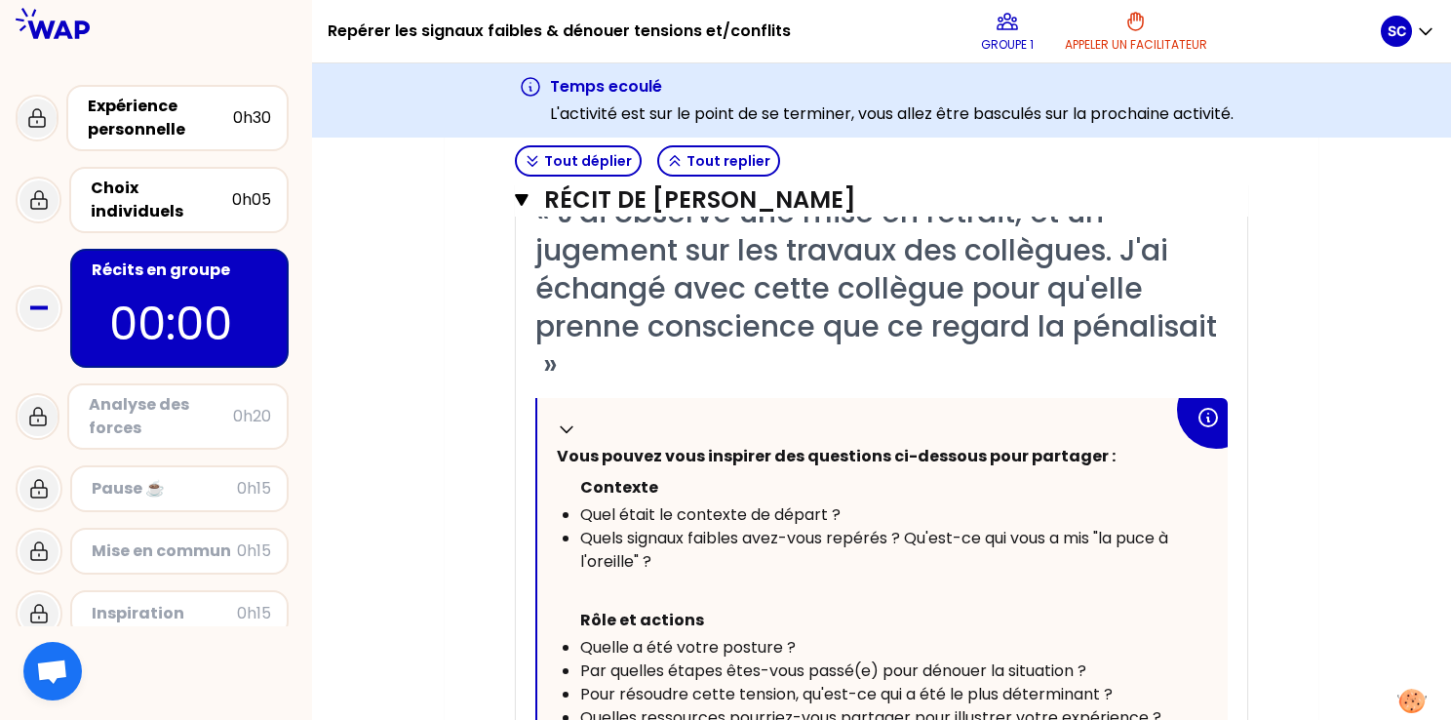
scroll to position [4583, 0]
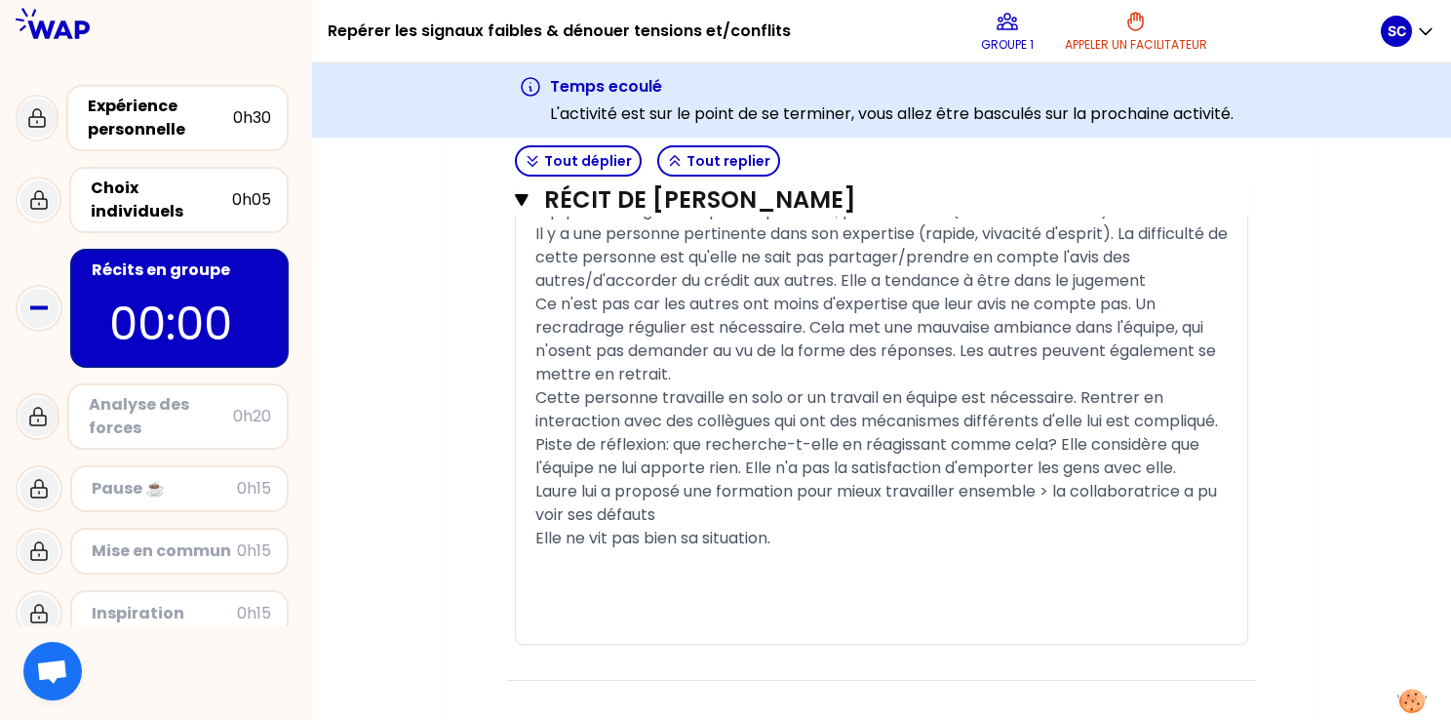
click at [760, 526] on div "Laure lui a proposé une formation pour mieux travailler ensemble > la collabora…" at bounding box center [881, 503] width 692 height 47
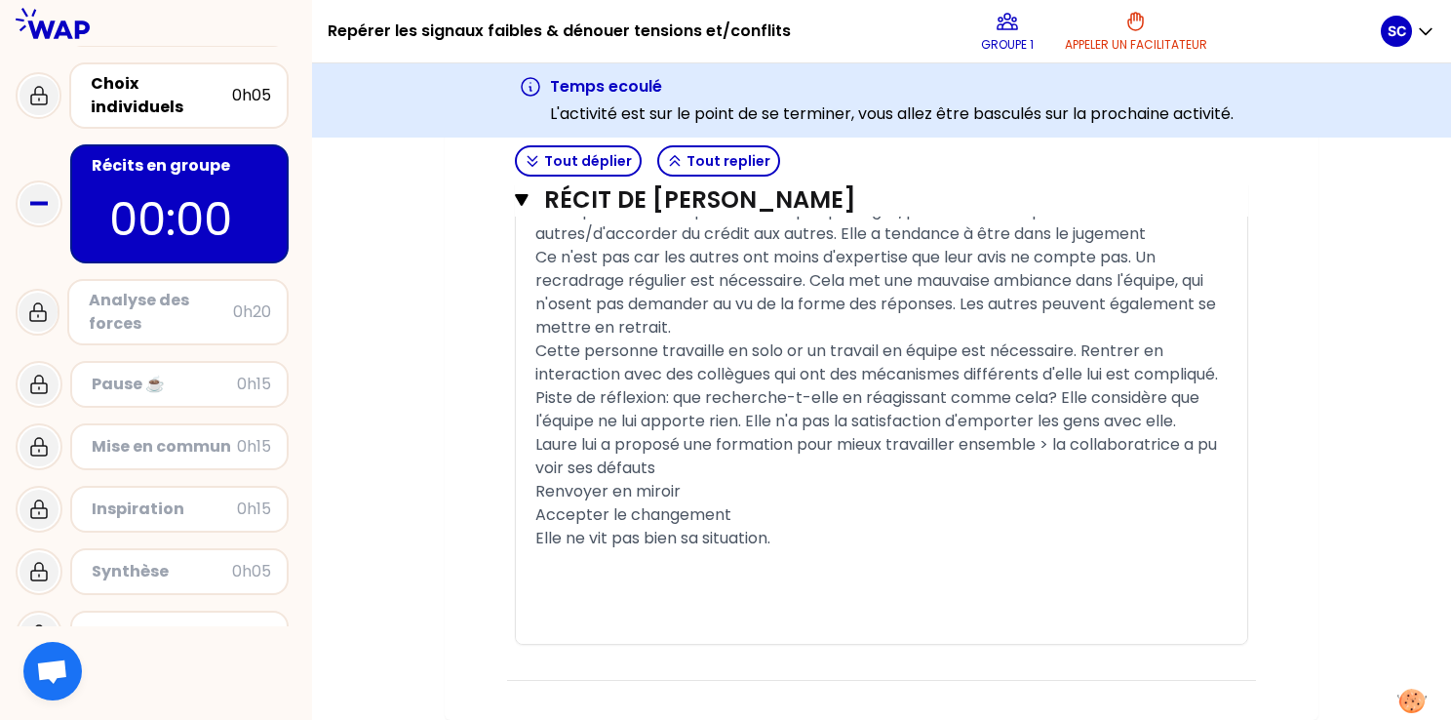
scroll to position [184, 0]
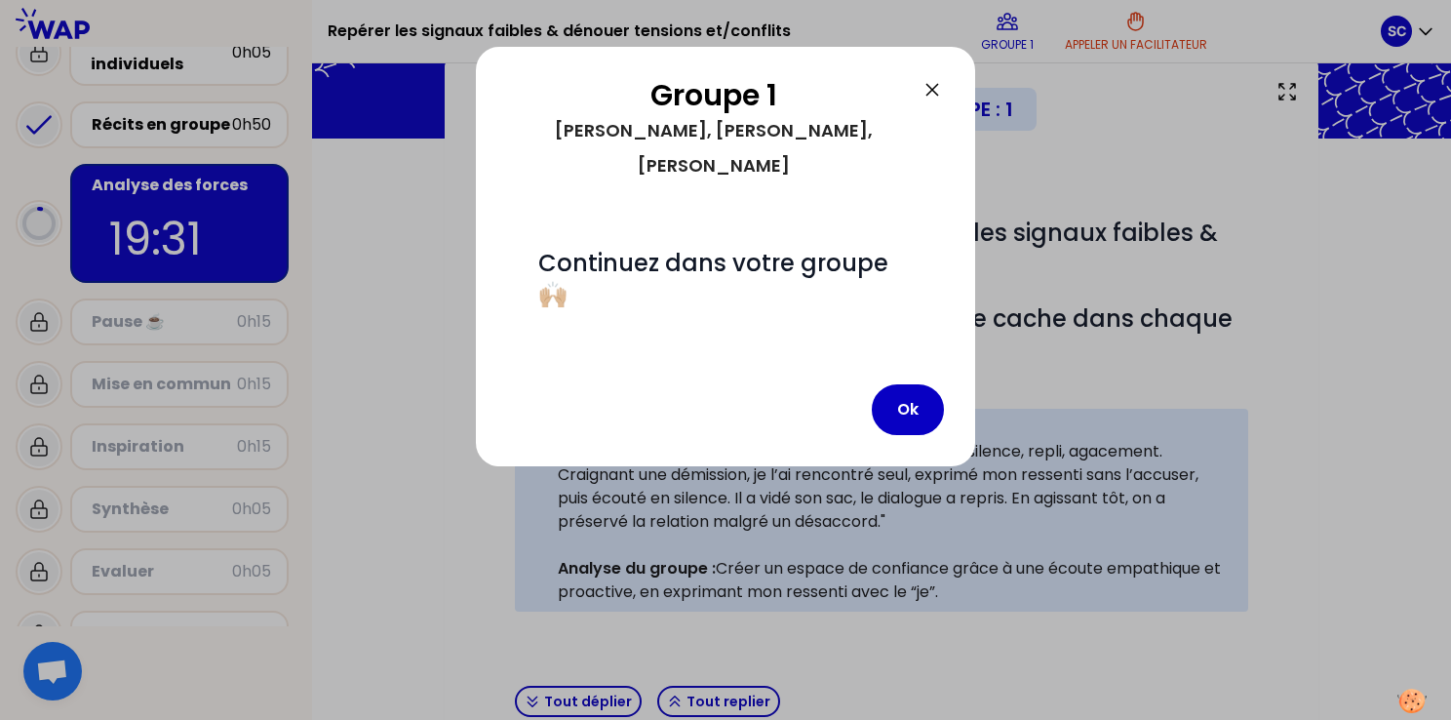
scroll to position [514, 0]
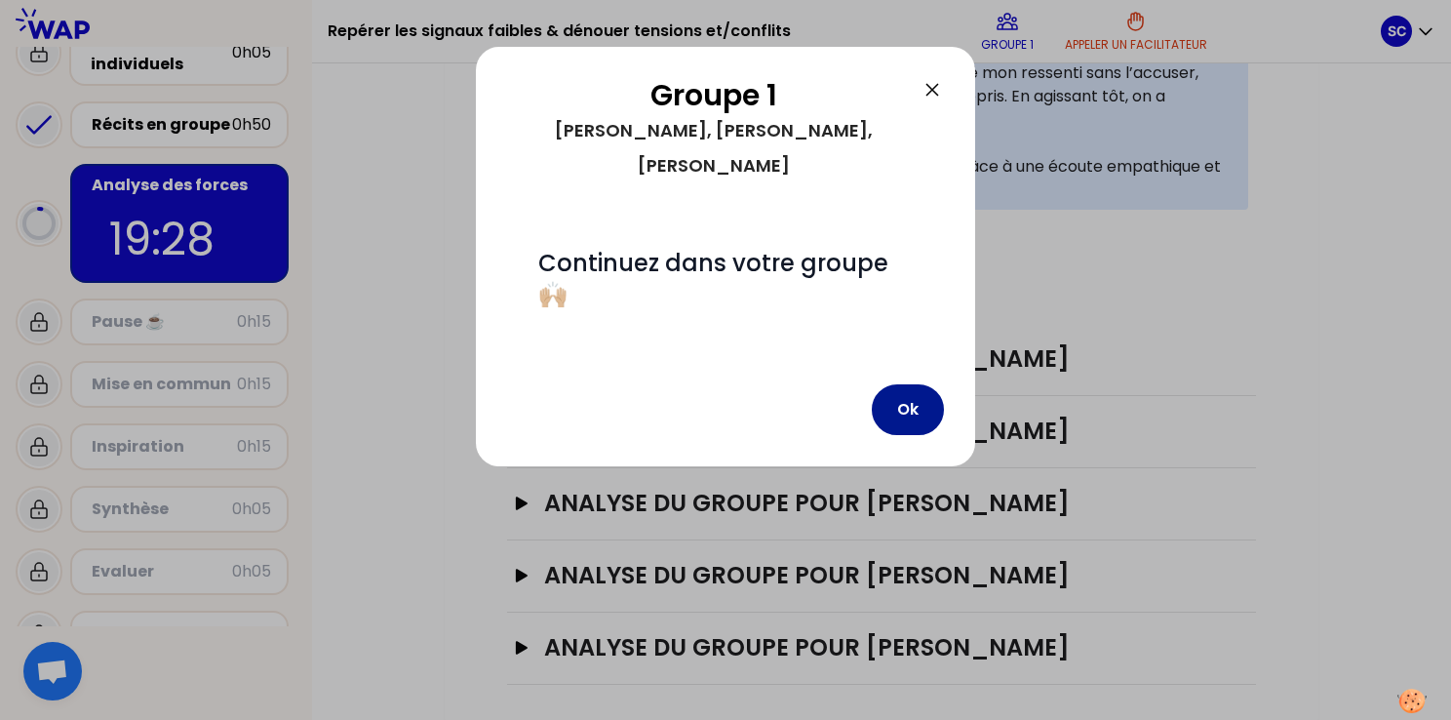
click at [924, 384] on button "Ok" at bounding box center [908, 409] width 72 height 51
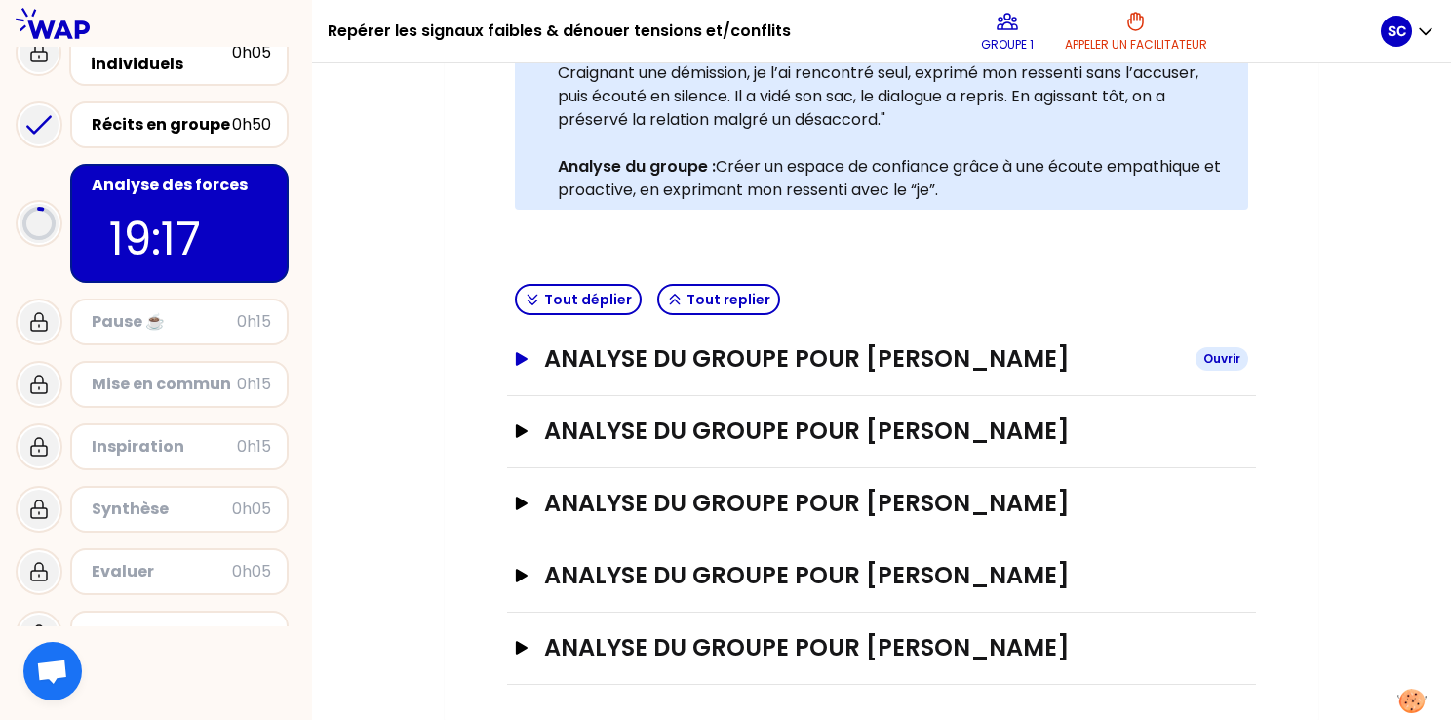
click at [942, 355] on h3 "ANALYSE DU GROUPE POUR [PERSON_NAME]" at bounding box center [862, 358] width 636 height 31
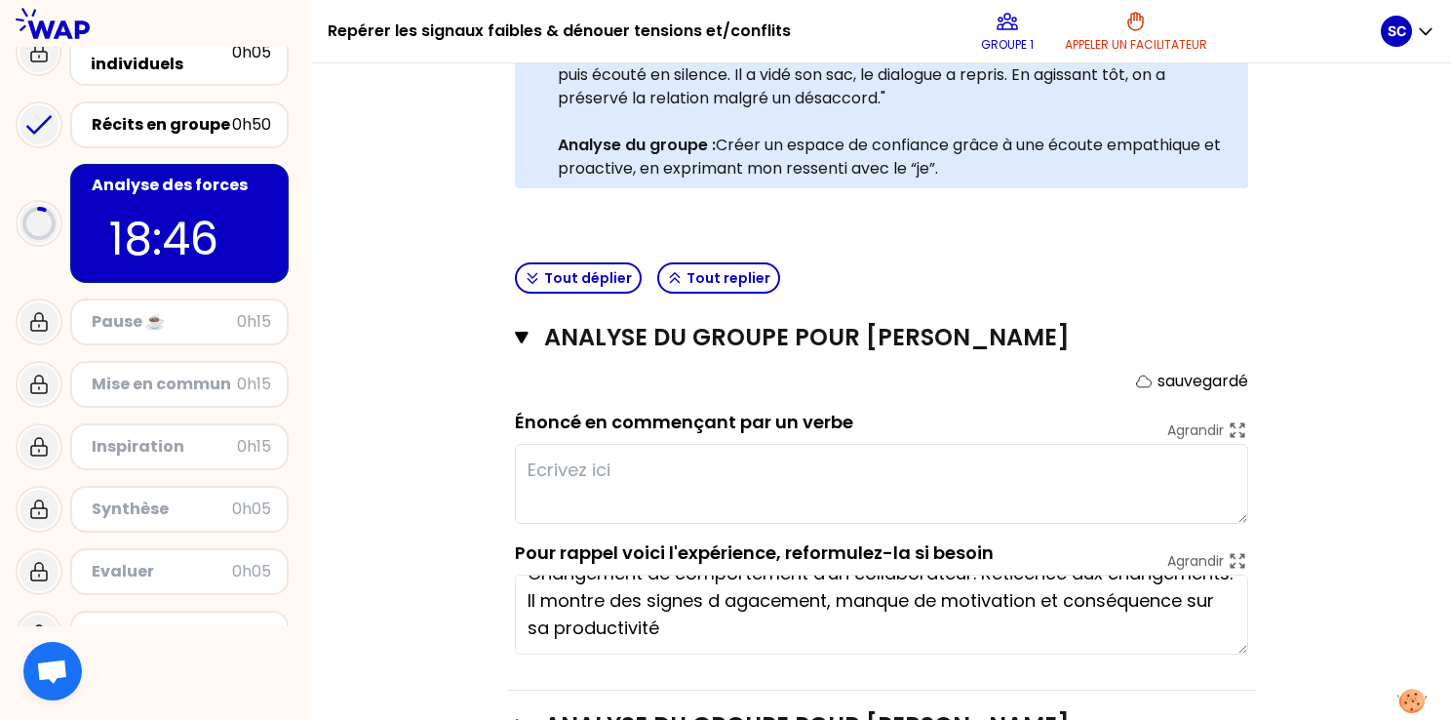
scroll to position [439, 0]
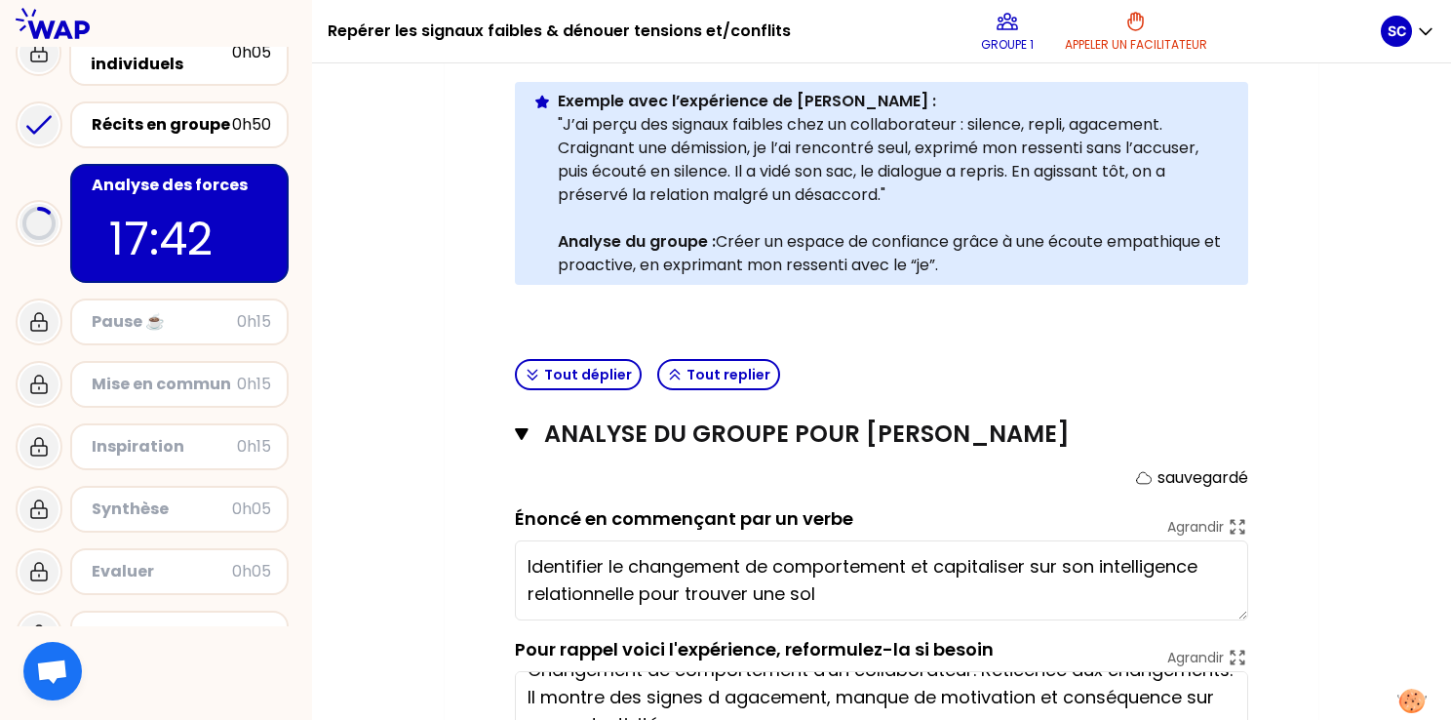
type textarea "Identifier le changement de comportement et capitaliser sur son intelligence re…"
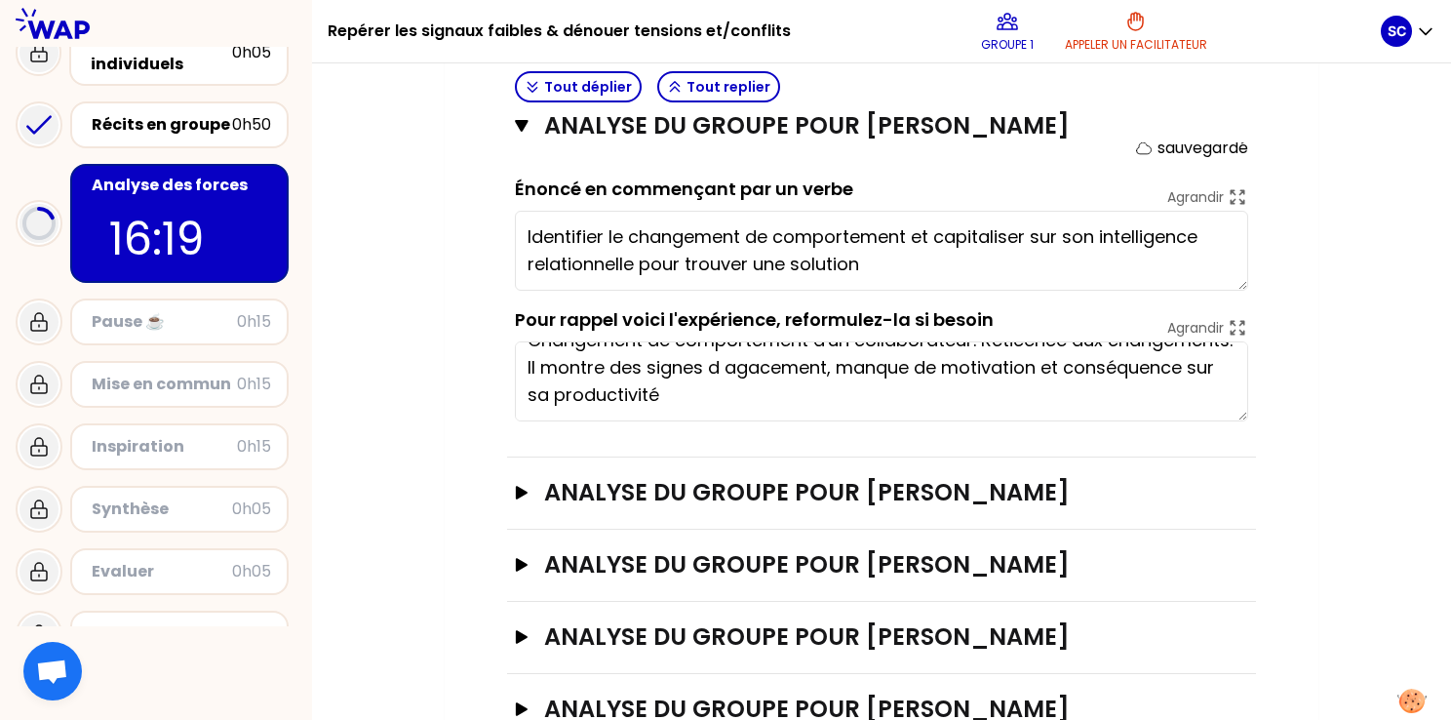
scroll to position [829, 0]
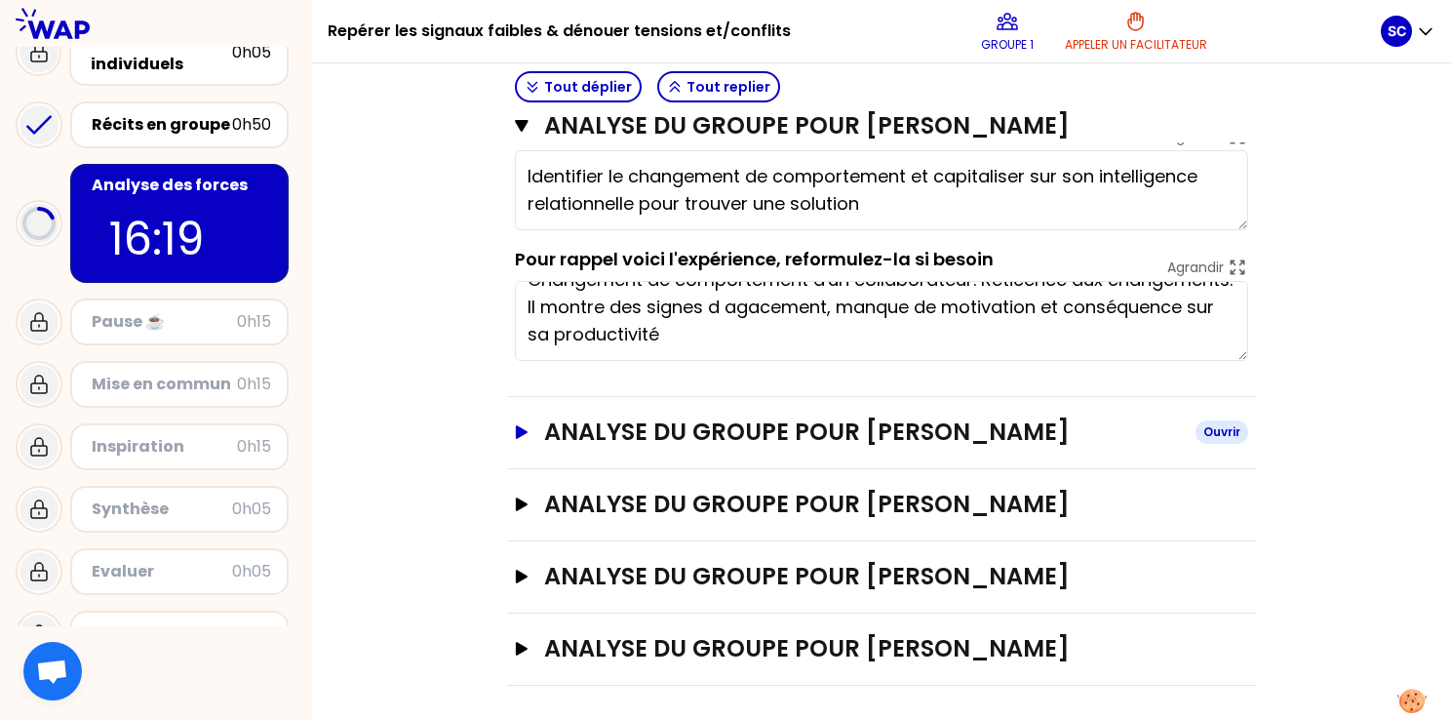
click at [643, 423] on h3 "ANALYSE DU GROUPE POUR [PERSON_NAME]" at bounding box center [862, 431] width 636 height 31
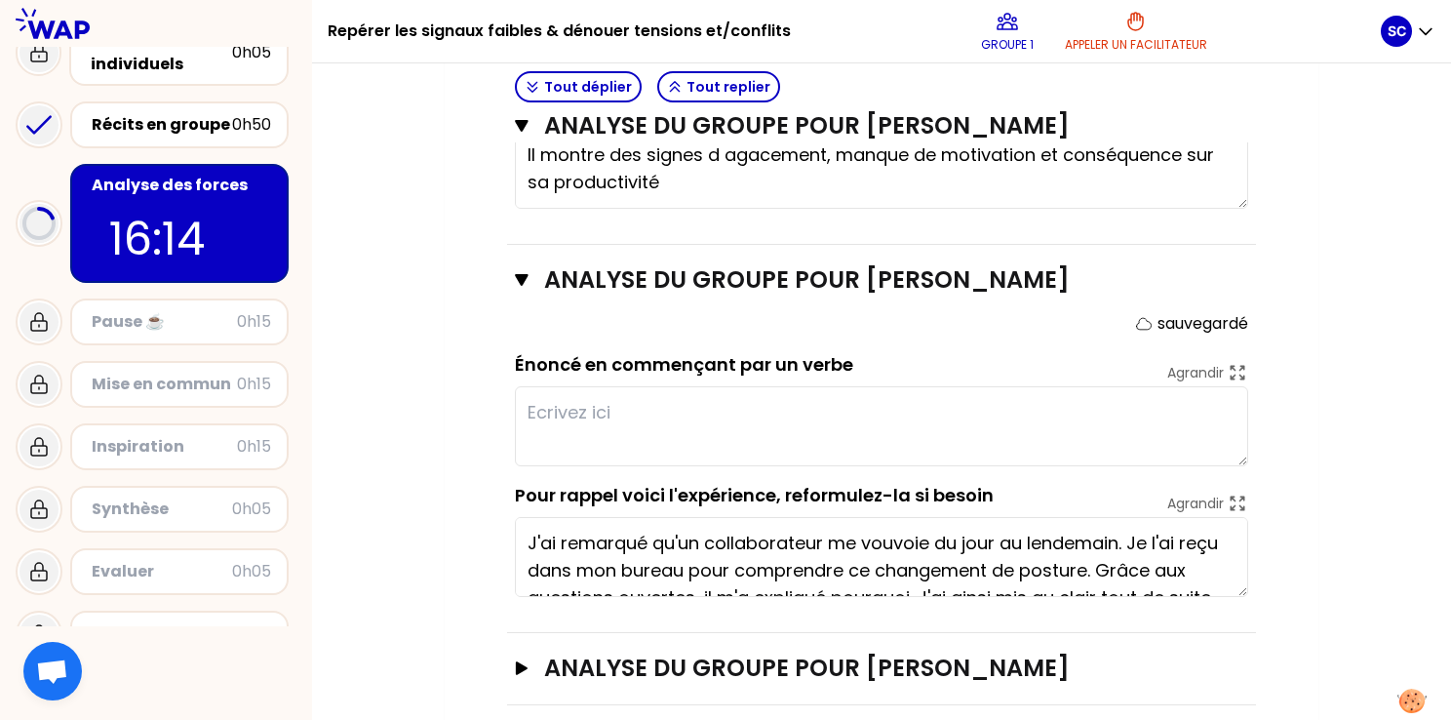
scroll to position [1024, 0]
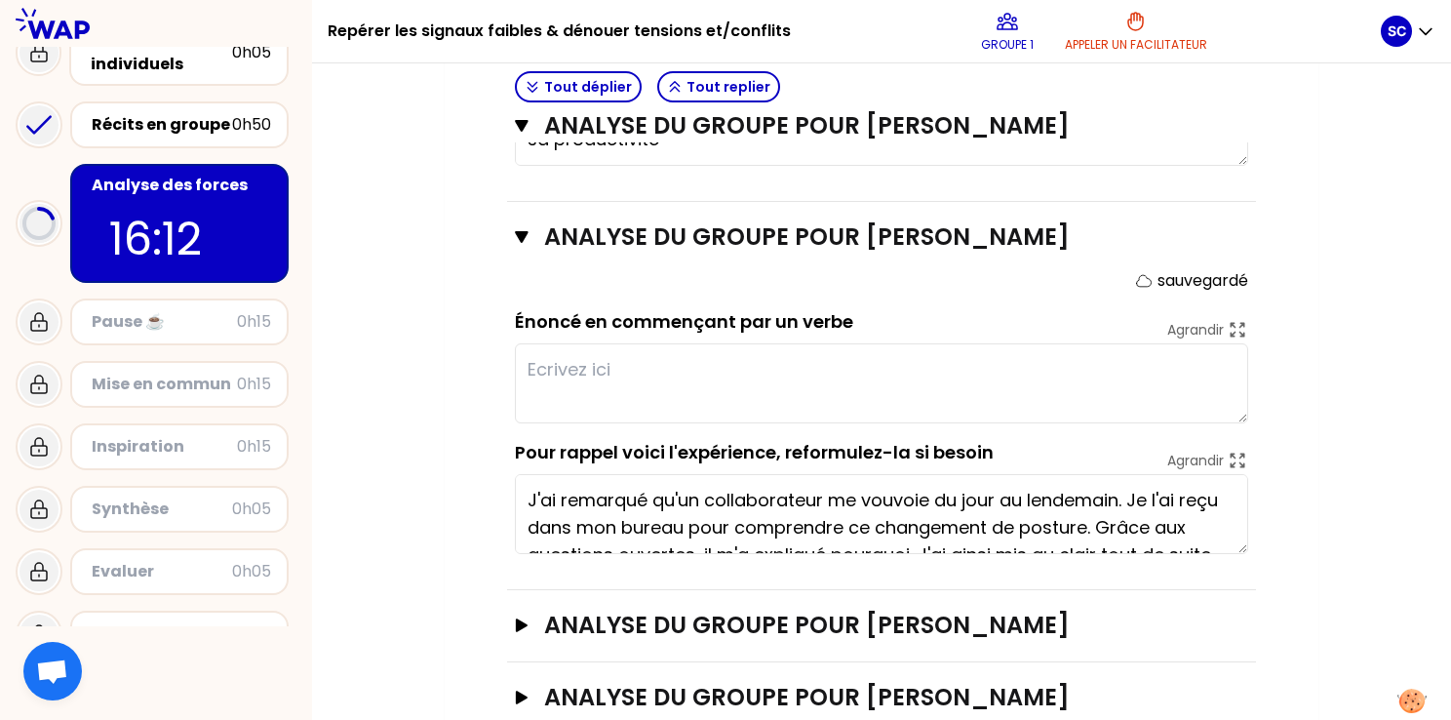
click at [649, 354] on textarea at bounding box center [881, 383] width 733 height 80
type textarea "I"
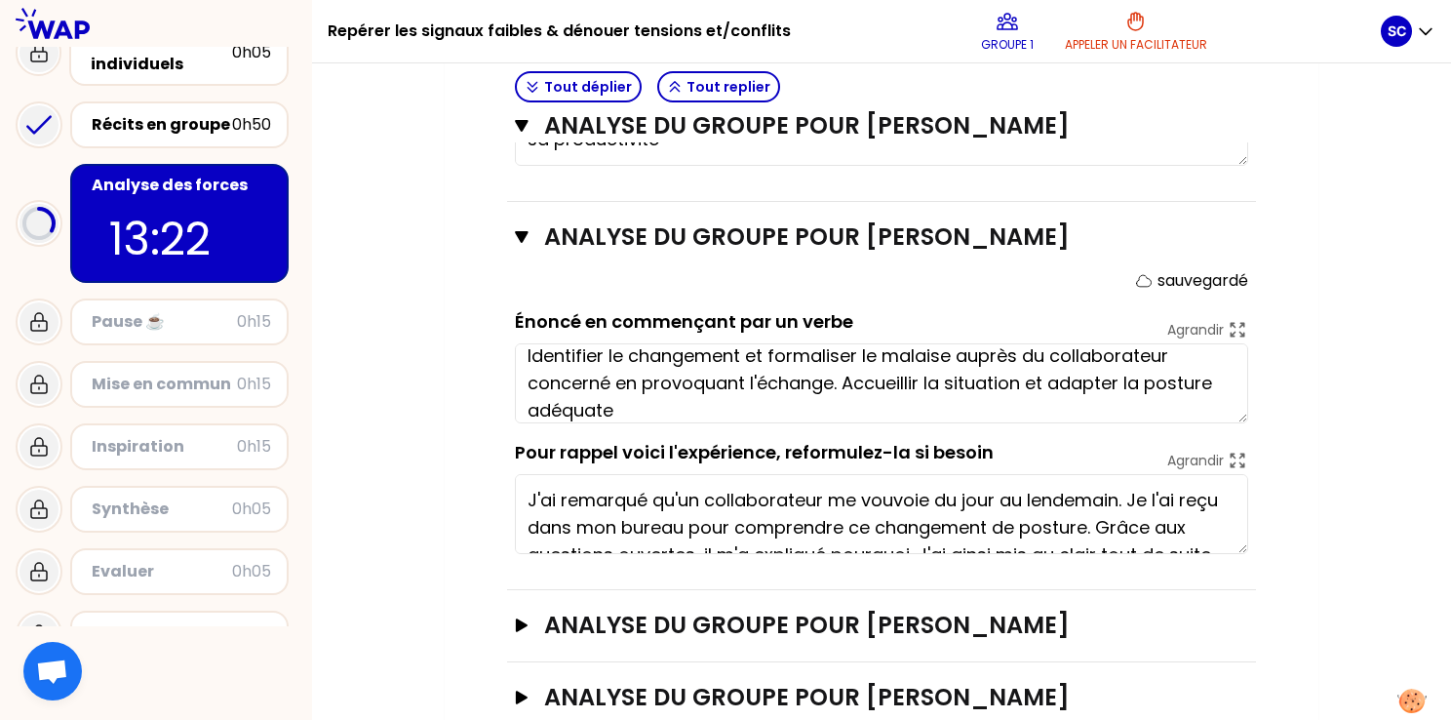
scroll to position [27, 0]
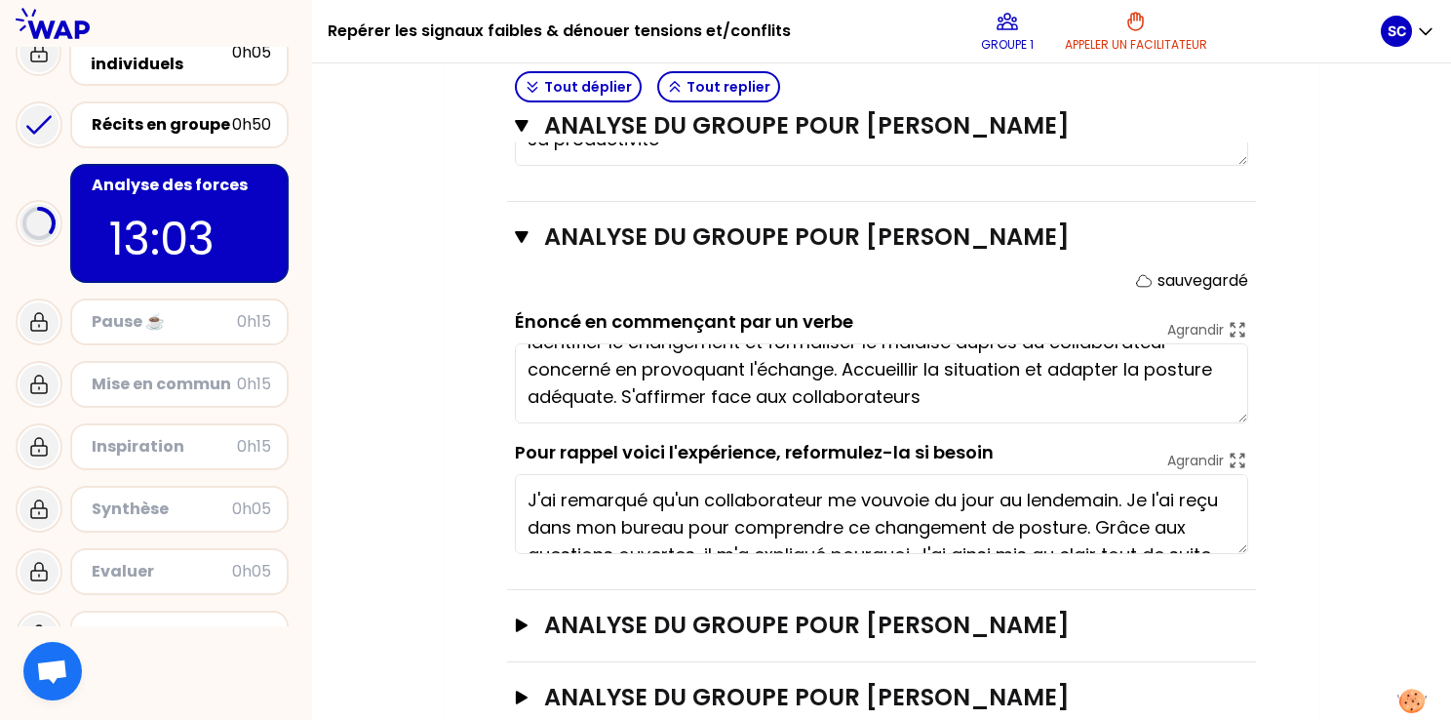
click at [937, 390] on textarea "Identifier le changement et formaliser le malaise auprès du collaborateur conce…" at bounding box center [881, 383] width 733 height 80
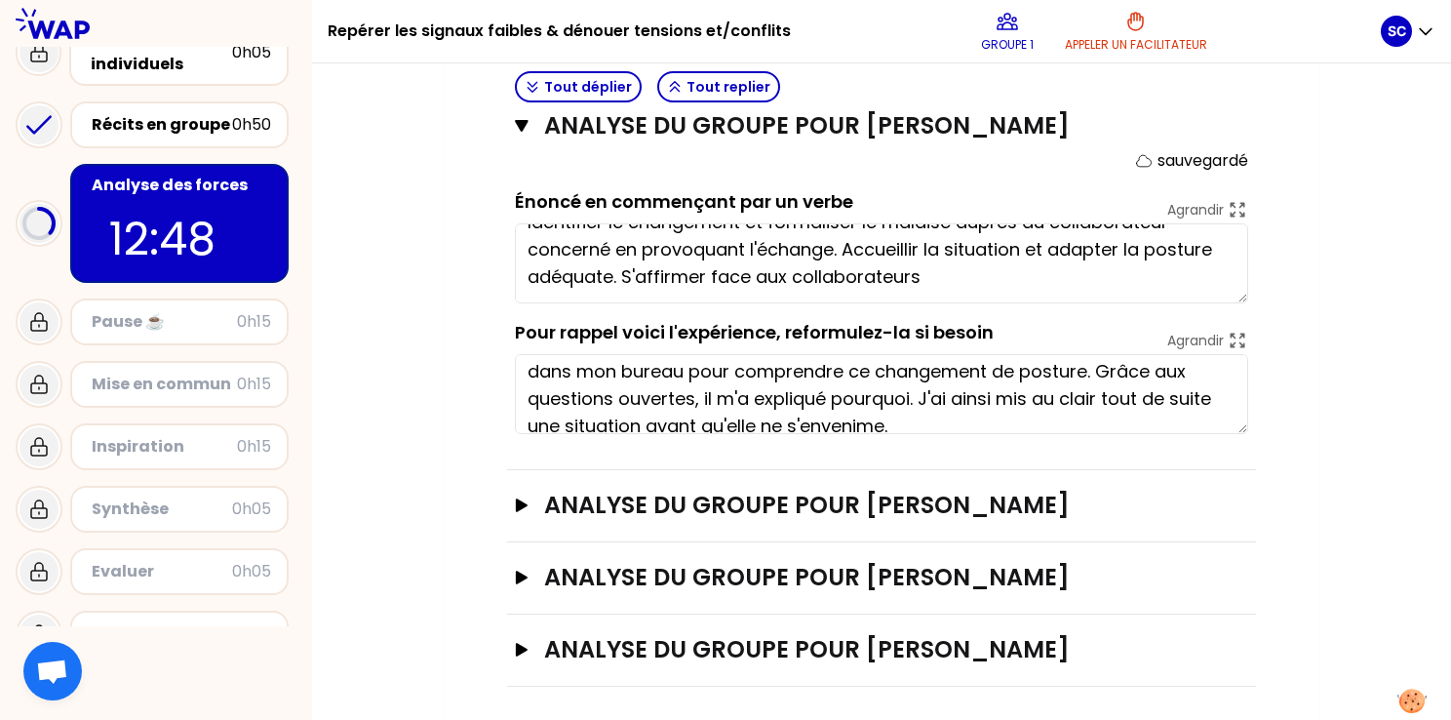
scroll to position [55, 0]
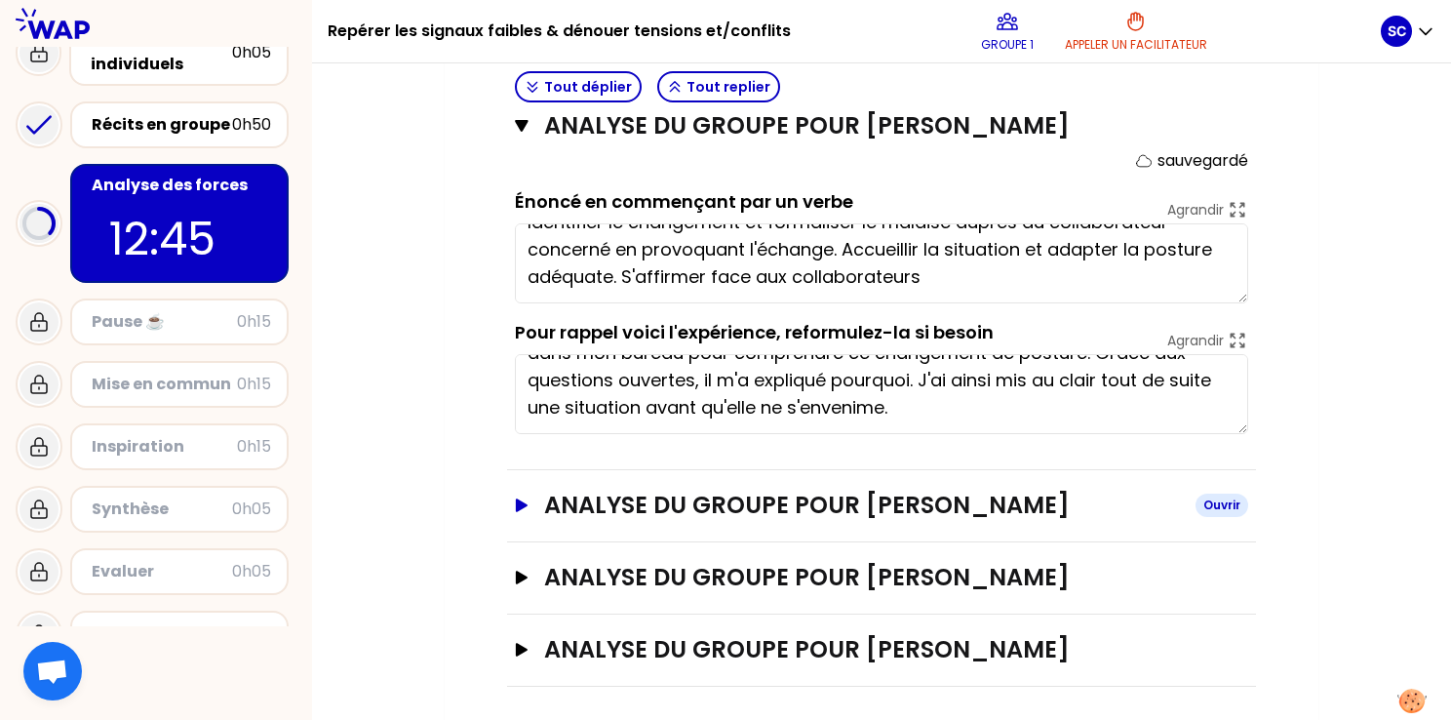
type textarea "Identifier le changement et formaliser le malaise auprès du collaborateur conce…"
click at [842, 497] on h3 "ANALYSE DU GROUPE POUR [PERSON_NAME]" at bounding box center [862, 504] width 636 height 31
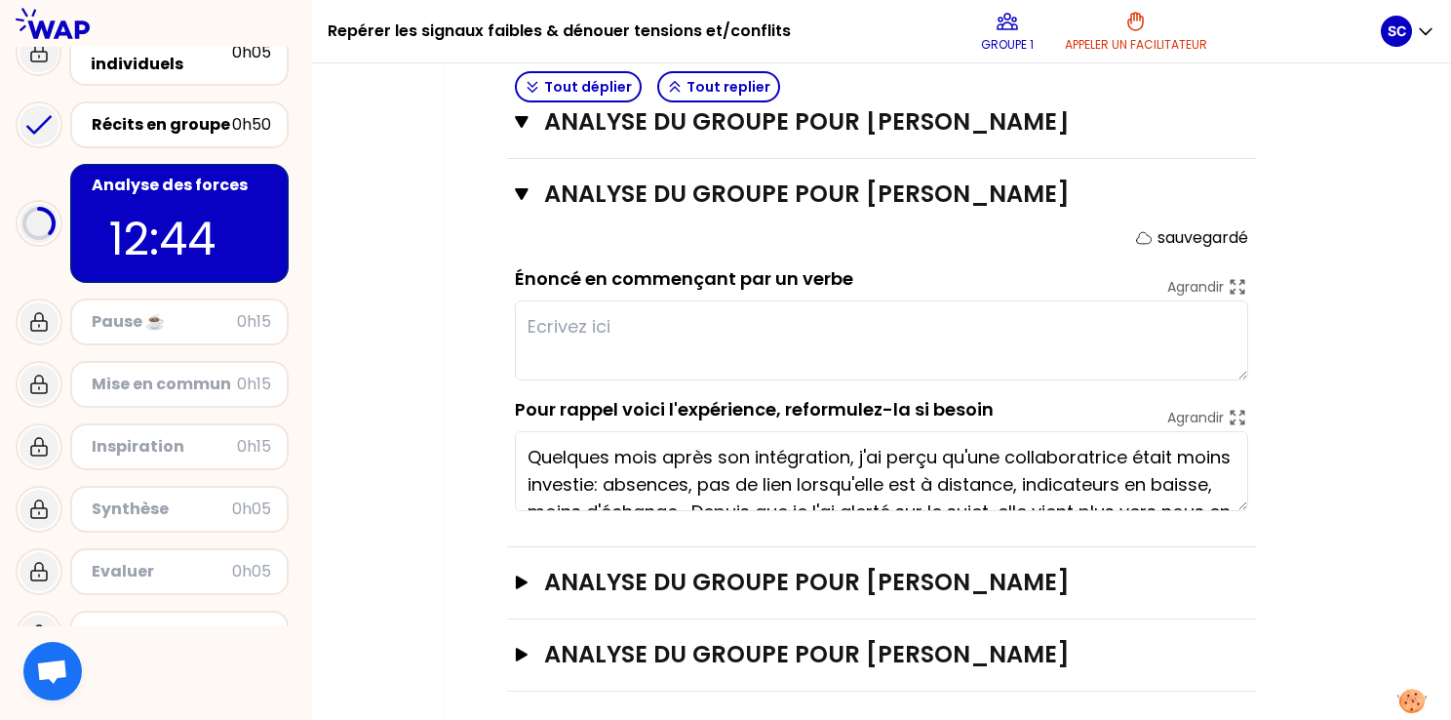
scroll to position [1459, 0]
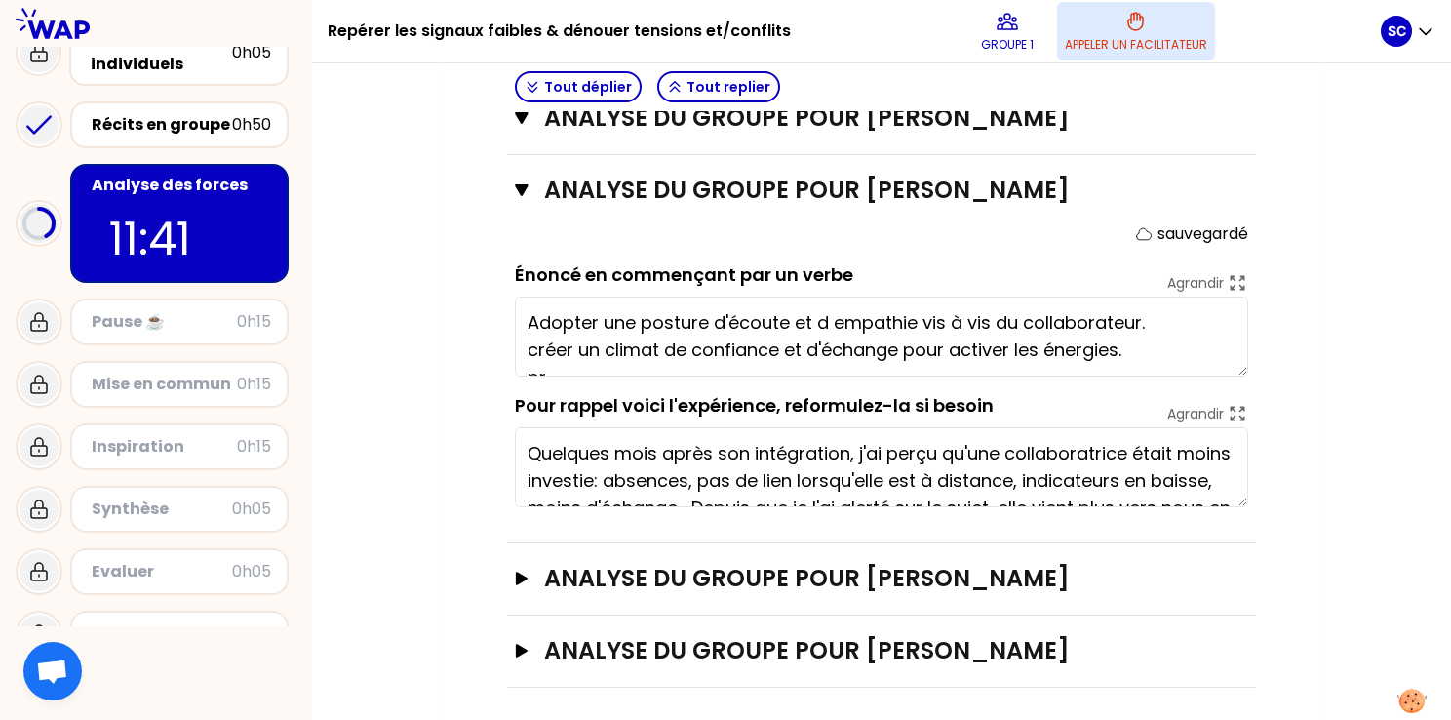
type textarea "Adopter une posture d'écoute et d empathie vis à vis du collaborateur. créer un…"
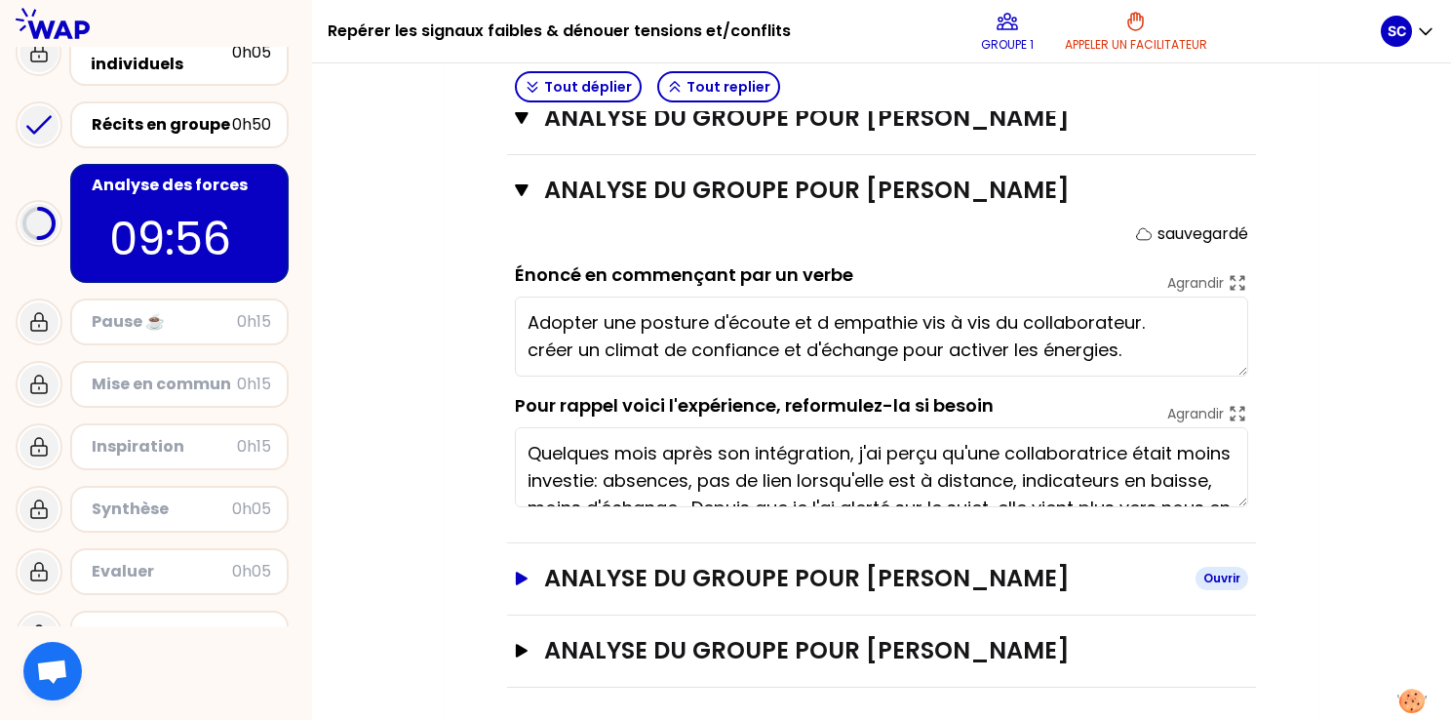
scroll to position [27, 0]
click at [642, 583] on h3 "ANALYSE DU GROUPE POUR [PERSON_NAME]" at bounding box center [862, 578] width 636 height 31
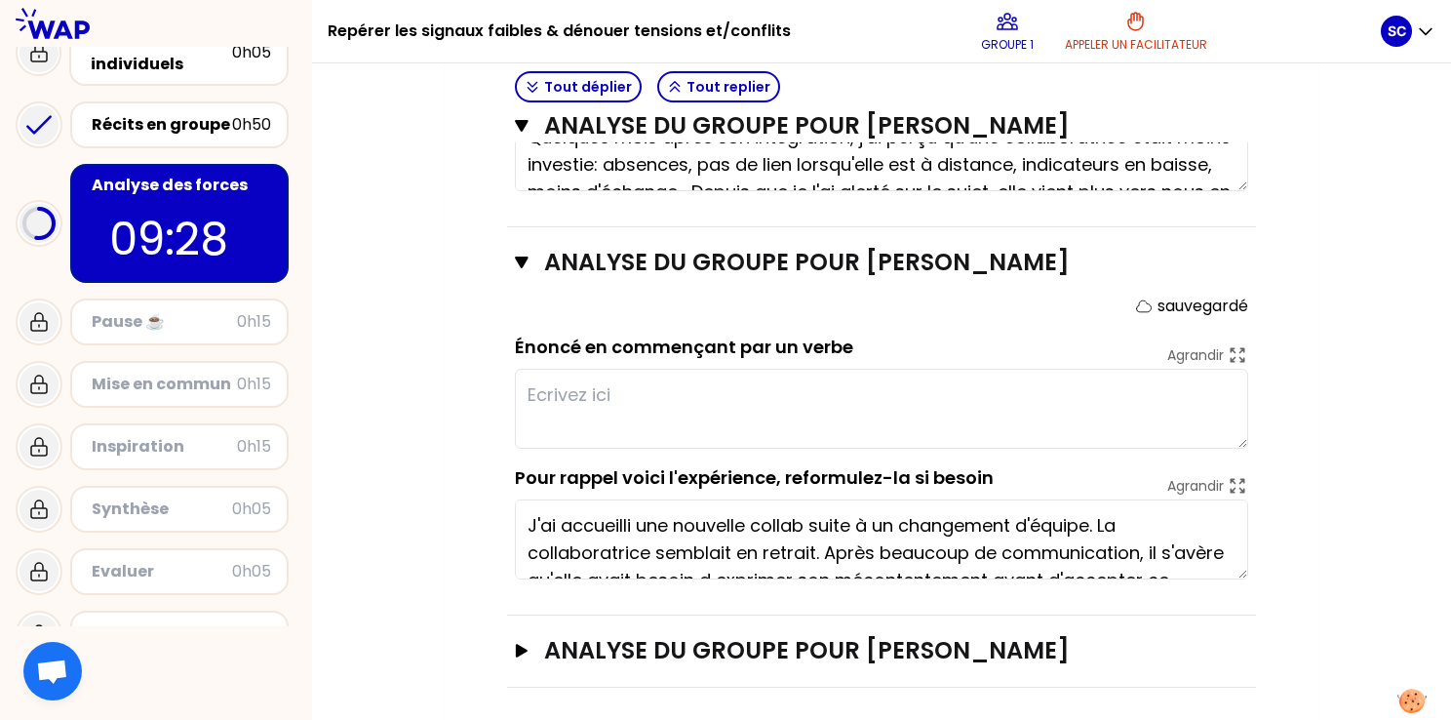
scroll to position [55, 0]
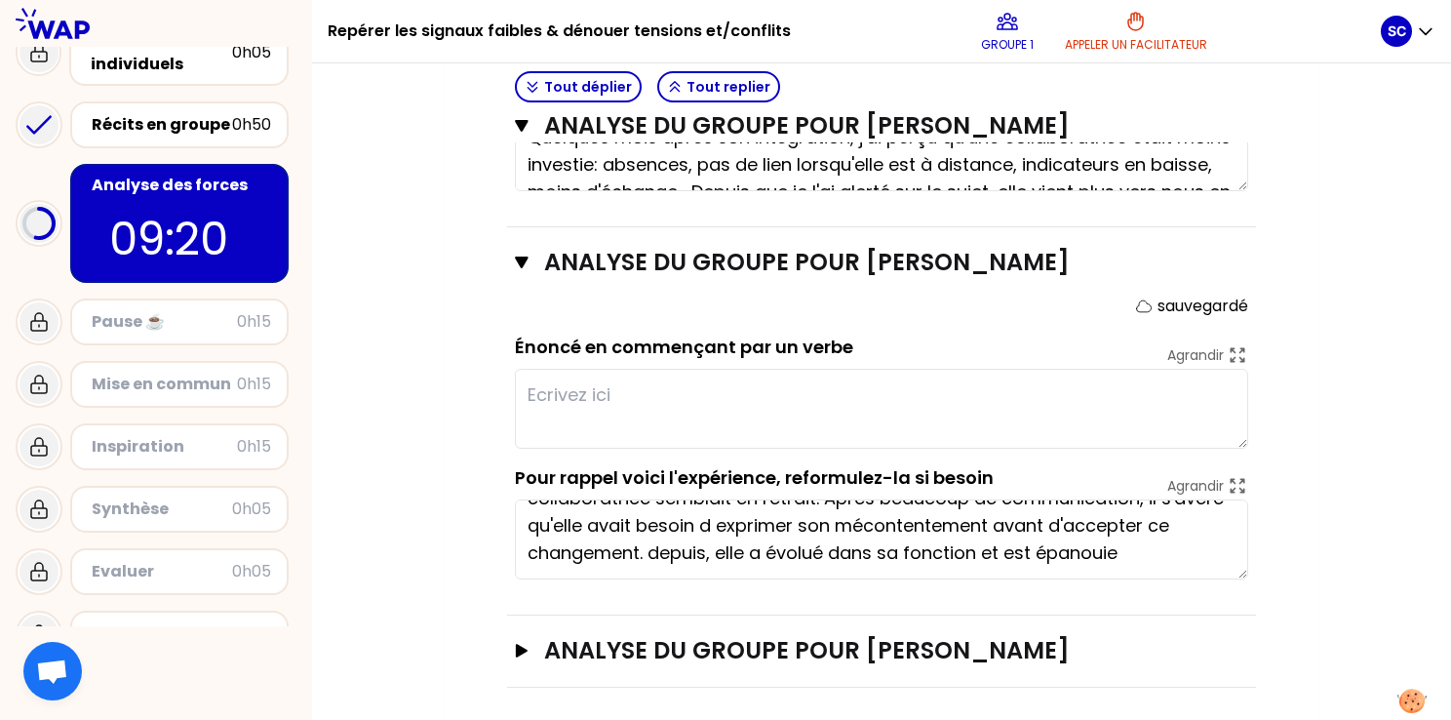
click at [642, 396] on textarea at bounding box center [881, 409] width 733 height 80
click at [526, 391] on textarea "Valoriser les compétences." at bounding box center [881, 409] width 733 height 80
click at [972, 418] on textarea "Ecouter activement. Valoriser les compétences." at bounding box center [881, 409] width 733 height 80
click at [705, 391] on textarea "Ecouter activement. Valoriser les compétences." at bounding box center [881, 409] width 733 height 80
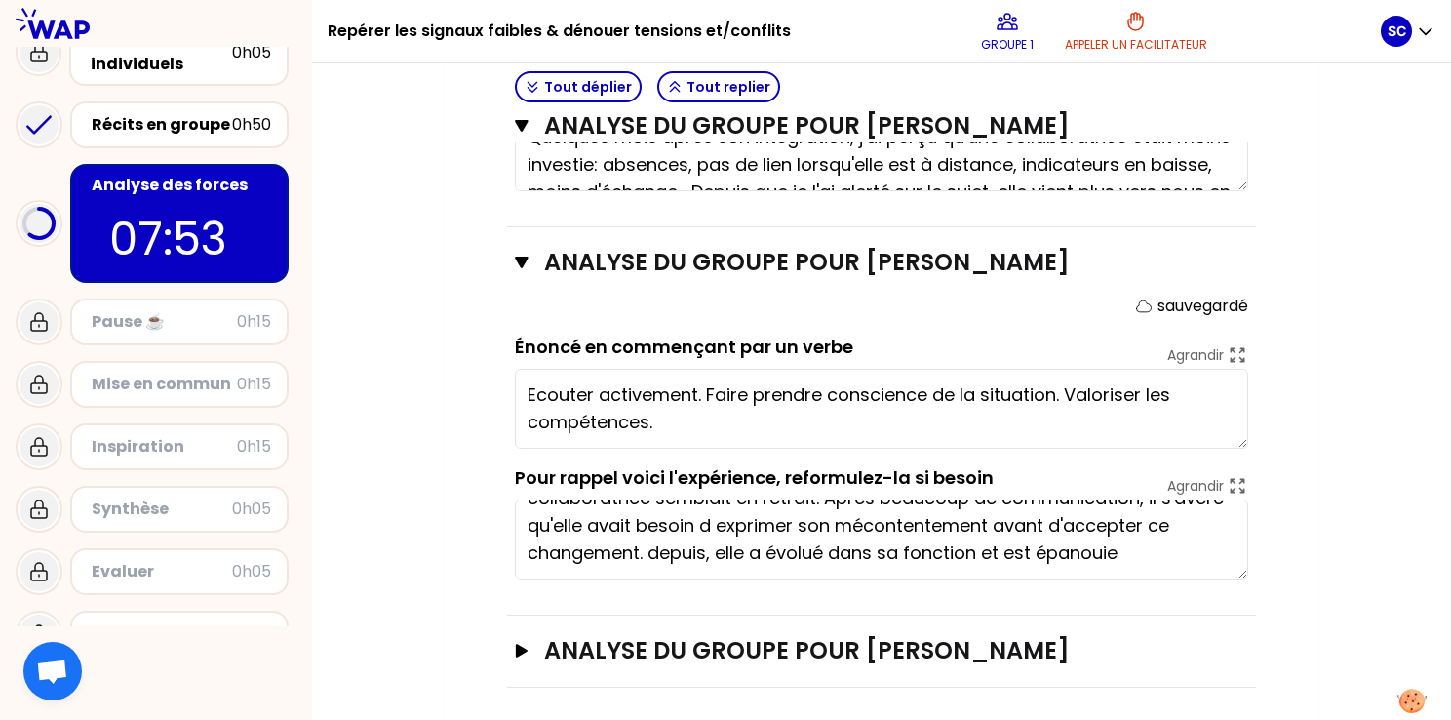
type textarea "Ecouter activement. Faire prendre conscience de la situation. Valoriser les com…"
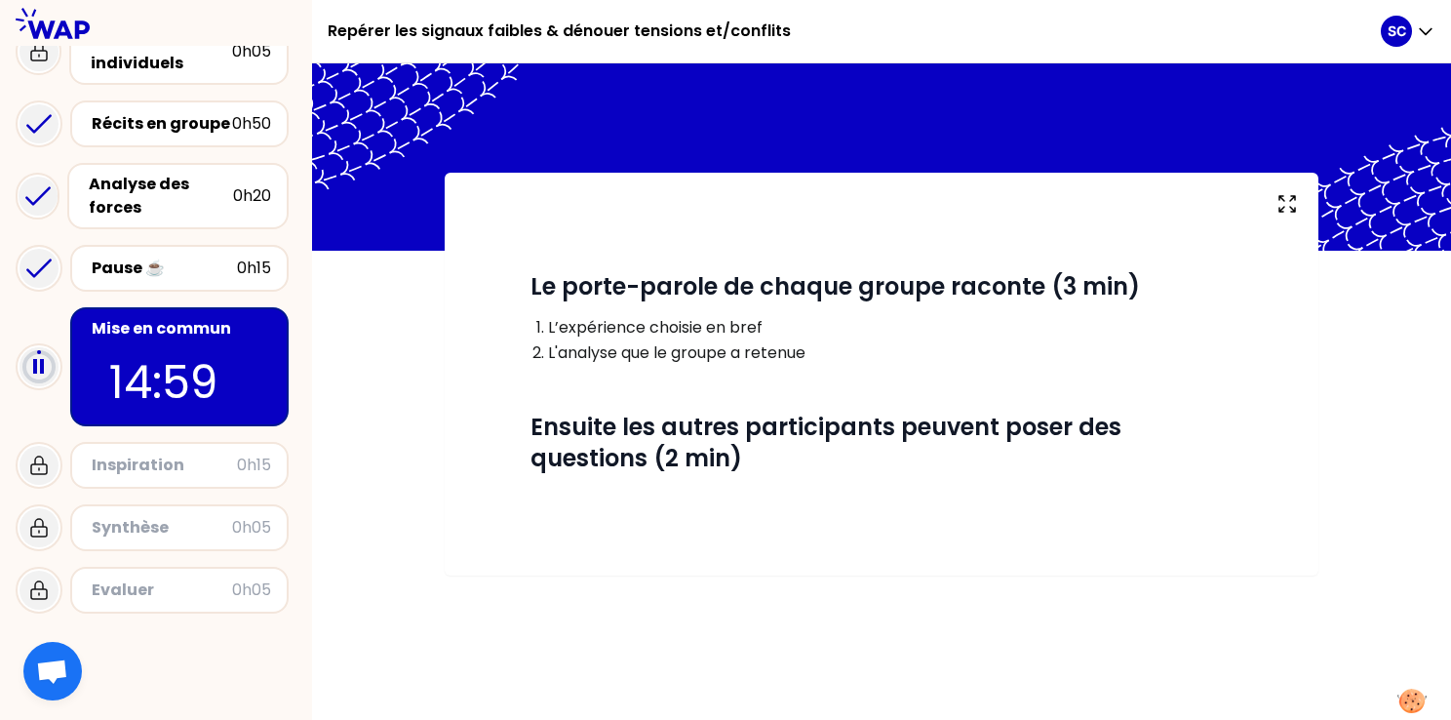
scroll to position [184, 0]
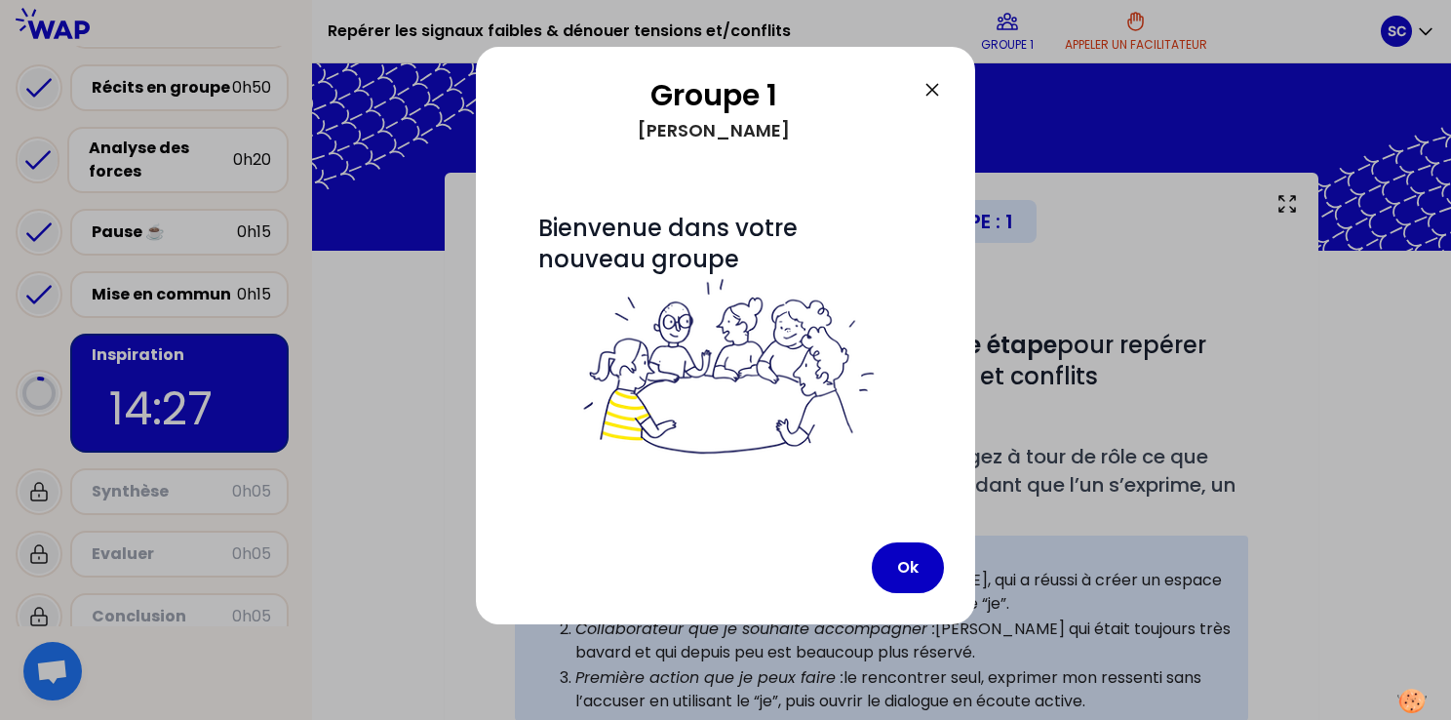
click at [948, 569] on div "Groupe 1 [PERSON_NAME] # Bienvenue dans votre nouveau groupe Ok" at bounding box center [725, 335] width 499 height 577
click at [909, 566] on button "Ok" at bounding box center [908, 567] width 72 height 51
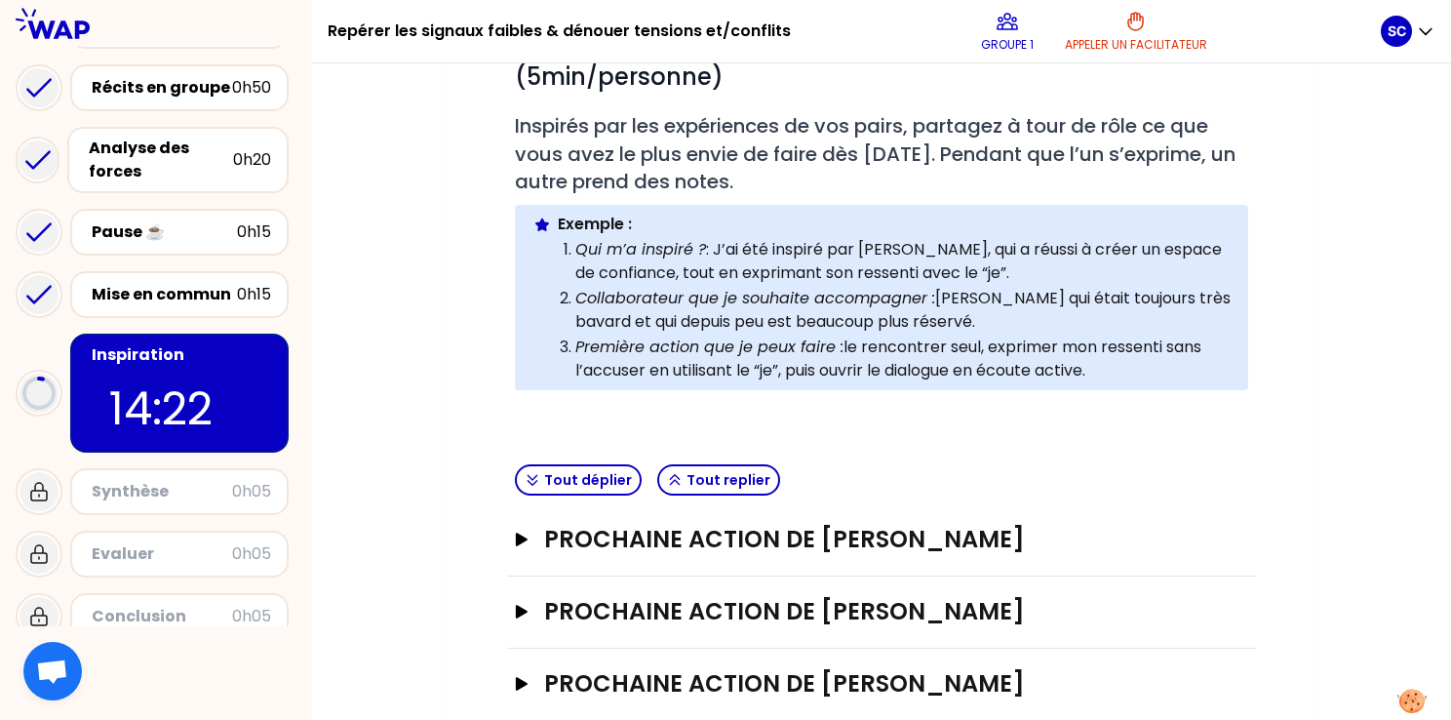
scroll to position [366, 0]
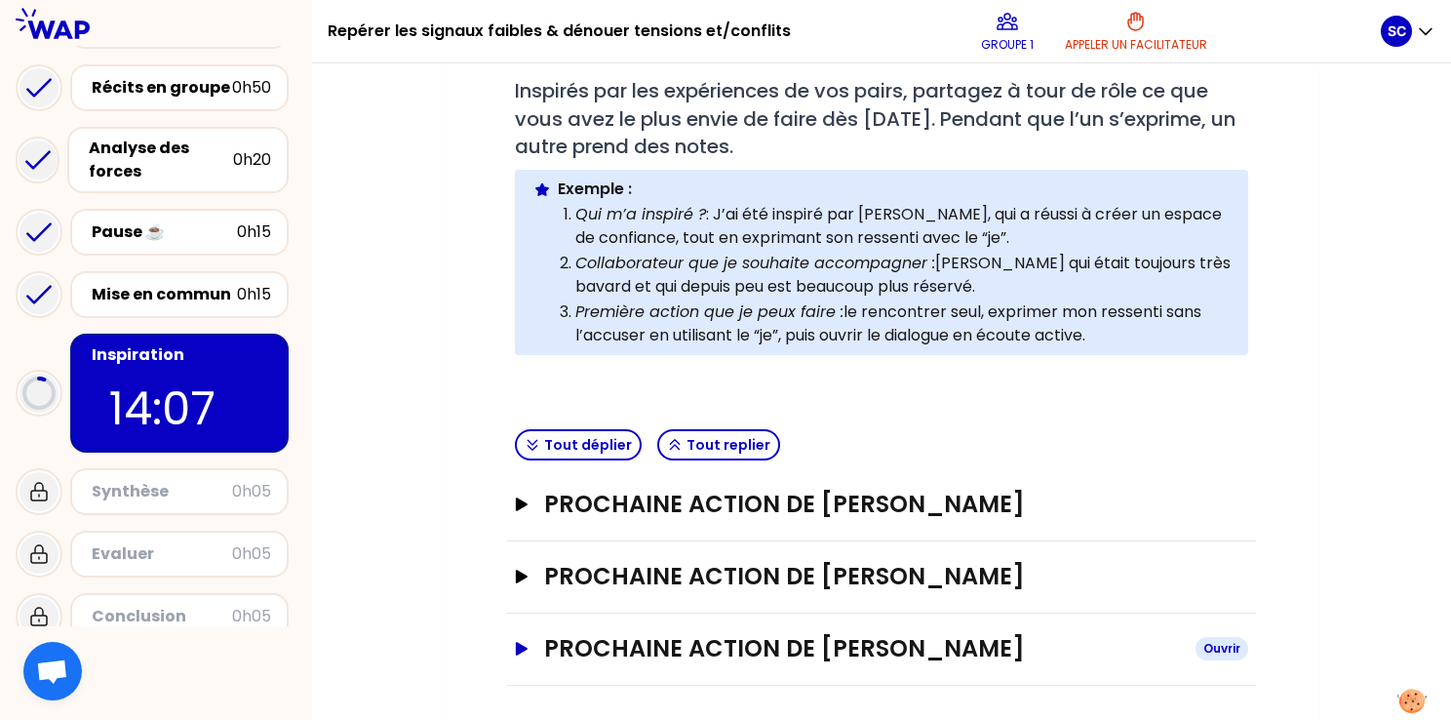
click at [733, 640] on h3 "Prochaine action de [PERSON_NAME]" at bounding box center [862, 648] width 636 height 31
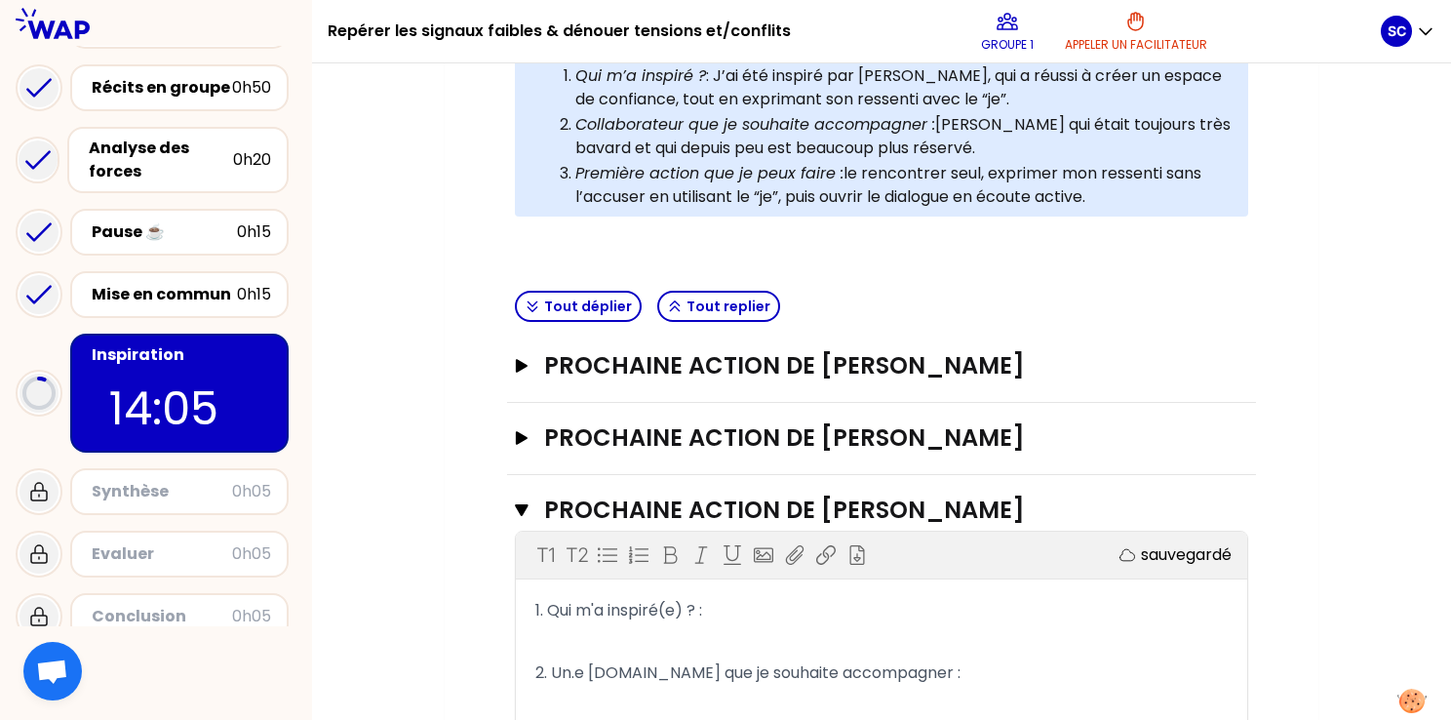
scroll to position [581, 0]
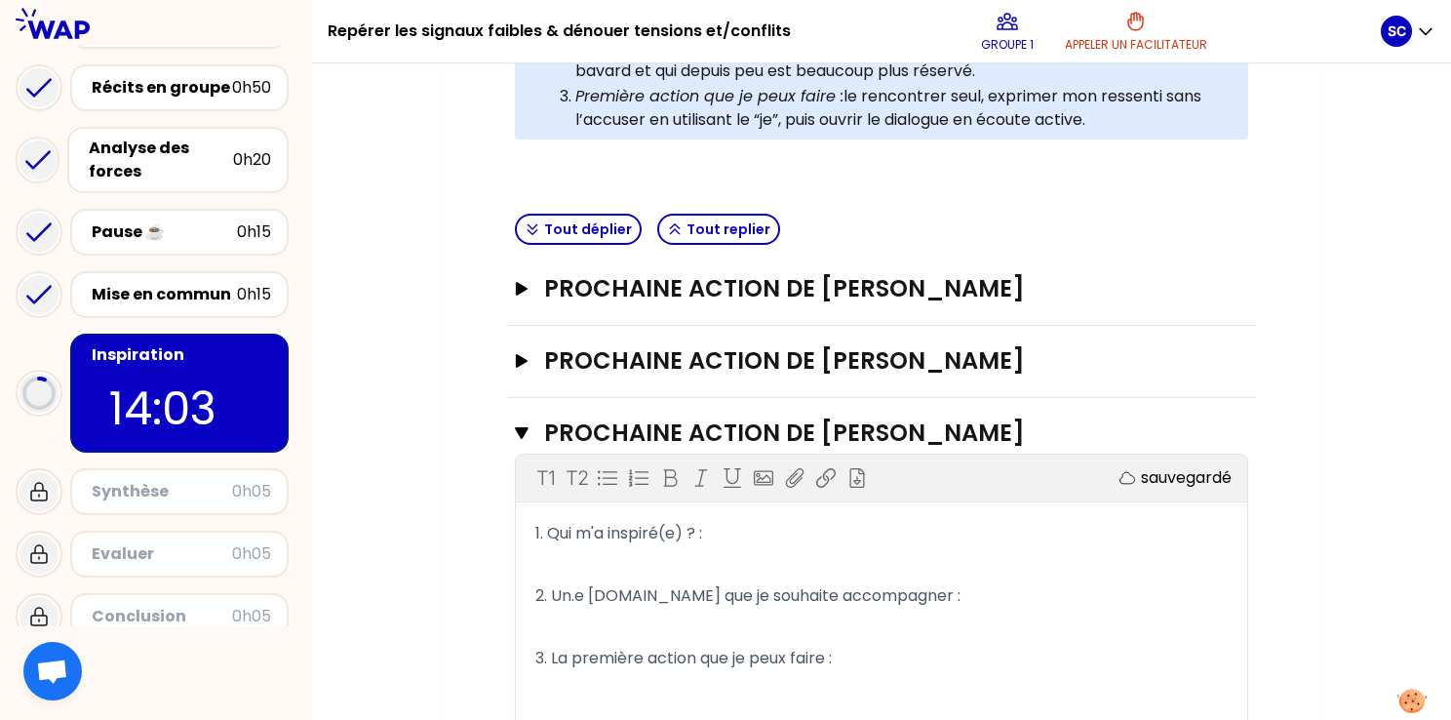
click at [625, 530] on span "1. Qui m'a inspiré(e) ? :" at bounding box center [618, 533] width 167 height 22
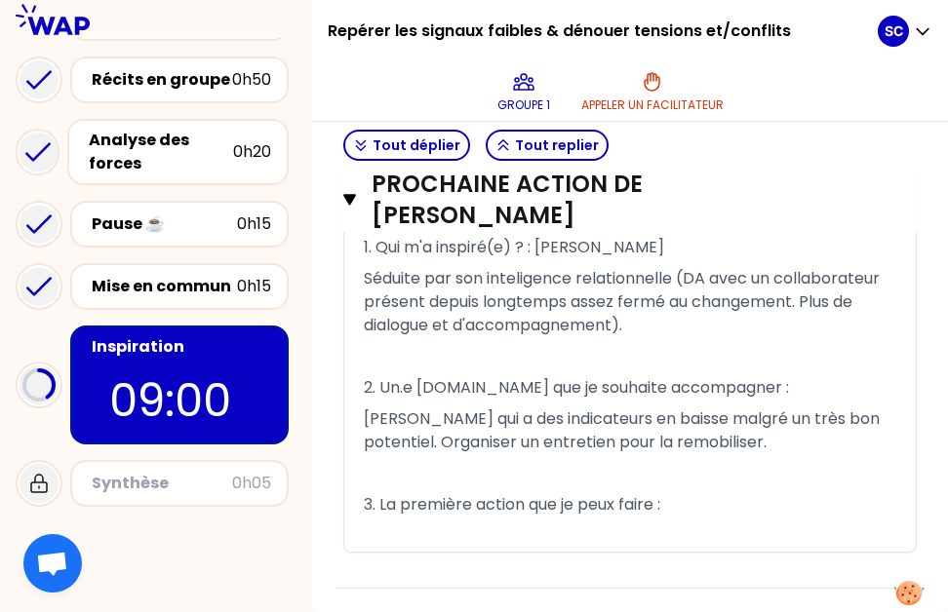
scroll to position [1096, 0]
